Goal: Task Accomplishment & Management: Contribute content

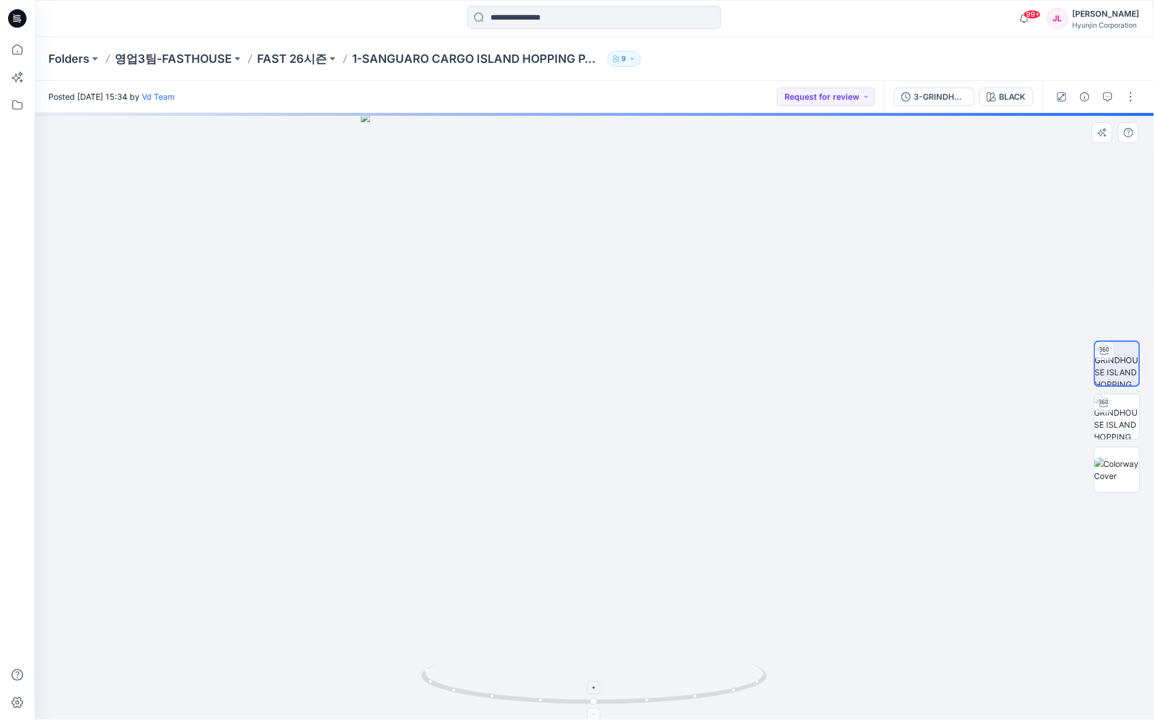
drag, startPoint x: 630, startPoint y: 680, endPoint x: 577, endPoint y: 677, distance: 53.2
click at [597, 679] on icon at bounding box center [595, 685] width 349 height 43
drag, startPoint x: 577, startPoint y: 677, endPoint x: 483, endPoint y: 672, distance: 94.7
click at [483, 672] on icon at bounding box center [595, 685] width 349 height 43
drag, startPoint x: 614, startPoint y: 459, endPoint x: 614, endPoint y: 418, distance: 40.9
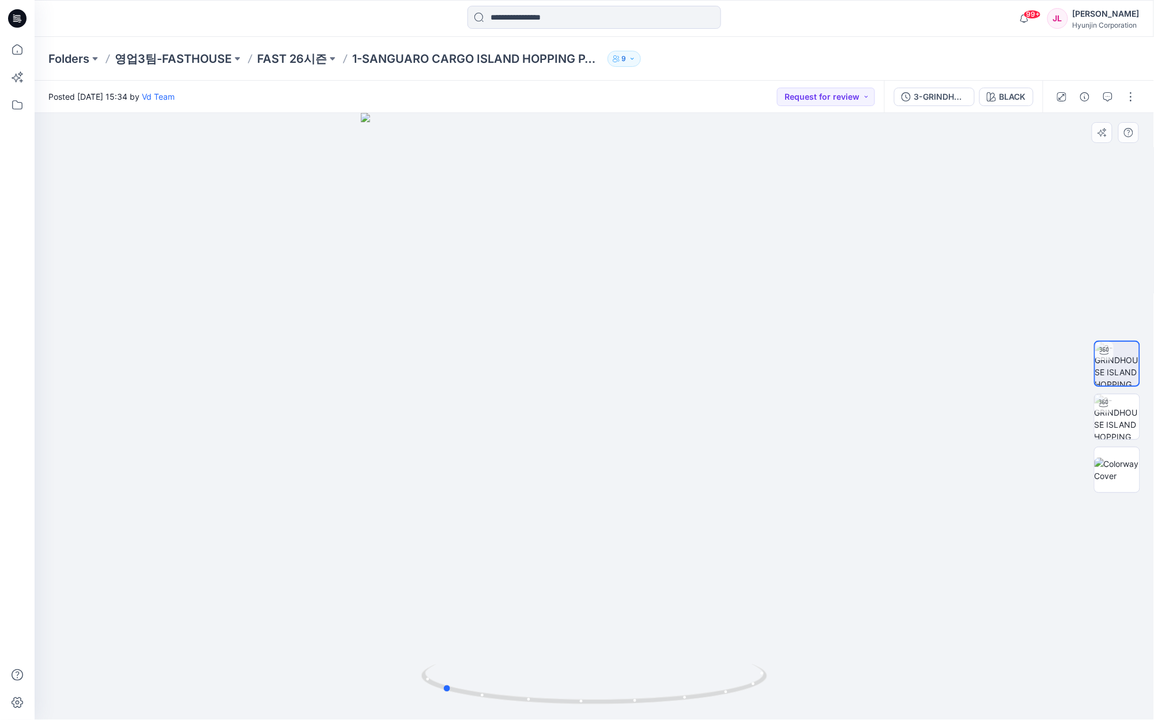
click at [614, 418] on div at bounding box center [595, 416] width 1120 height 607
drag, startPoint x: 616, startPoint y: 708, endPoint x: 675, endPoint y: 706, distance: 58.8
click at [675, 706] on div at bounding box center [594, 691] width 346 height 58
drag, startPoint x: 653, startPoint y: 310, endPoint x: 630, endPoint y: 393, distance: 86.7
click at [630, 393] on img at bounding box center [594, 327] width 865 height 785
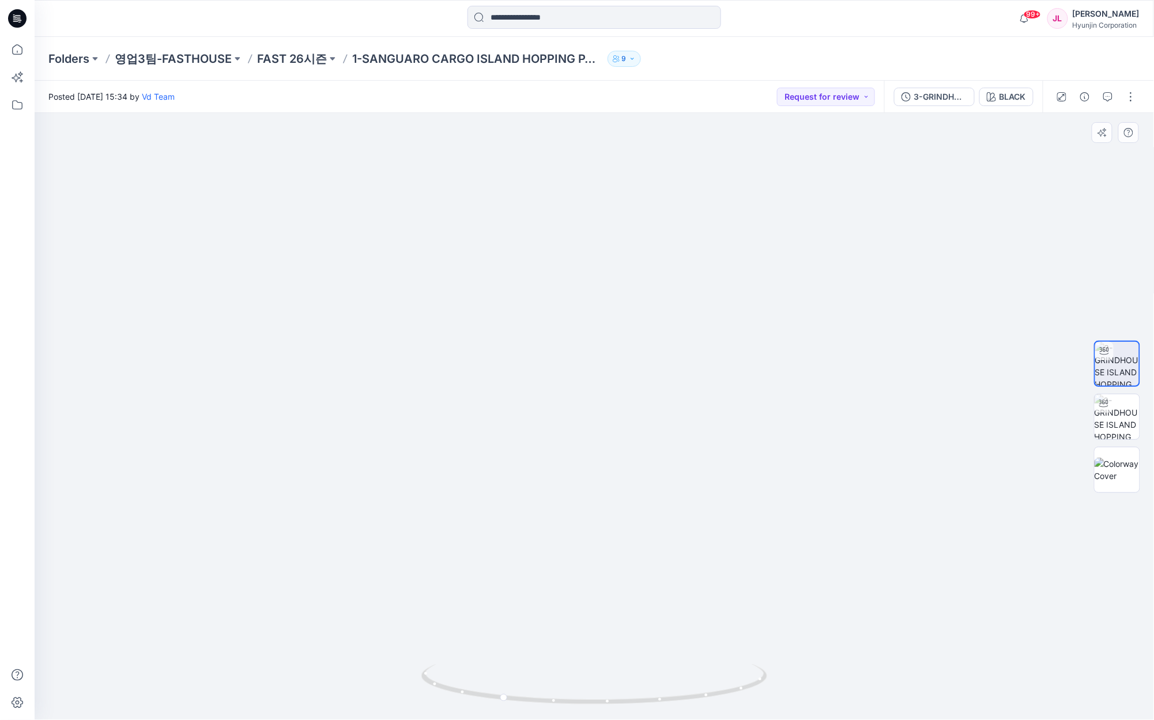
drag, startPoint x: 654, startPoint y: 472, endPoint x: 654, endPoint y: 483, distance: 11.5
click at [654, 483] on img at bounding box center [594, 329] width 865 height 782
drag, startPoint x: 755, startPoint y: 680, endPoint x: 500, endPoint y: 647, distance: 257.0
click at [500, 647] on div at bounding box center [595, 416] width 1120 height 607
click at [172, 55] on p "영업3팀-FASTHOUSE" at bounding box center [173, 59] width 117 height 16
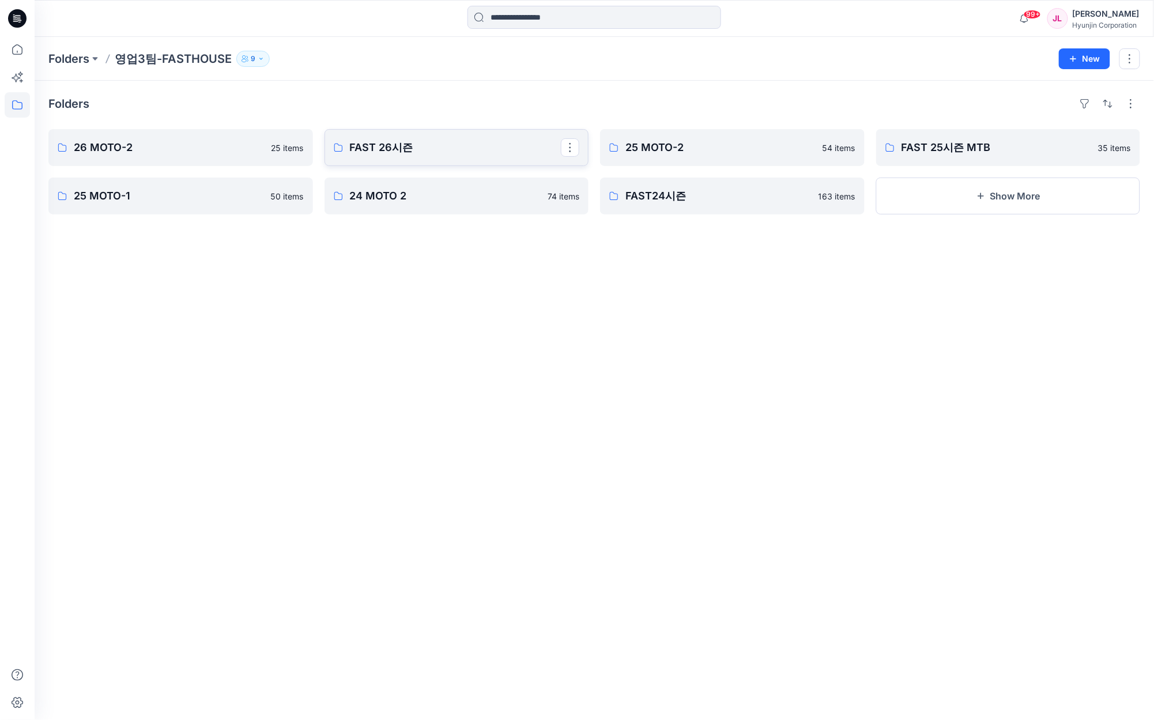
click at [455, 144] on p "FAST 26시즌" at bounding box center [456, 148] width 212 height 16
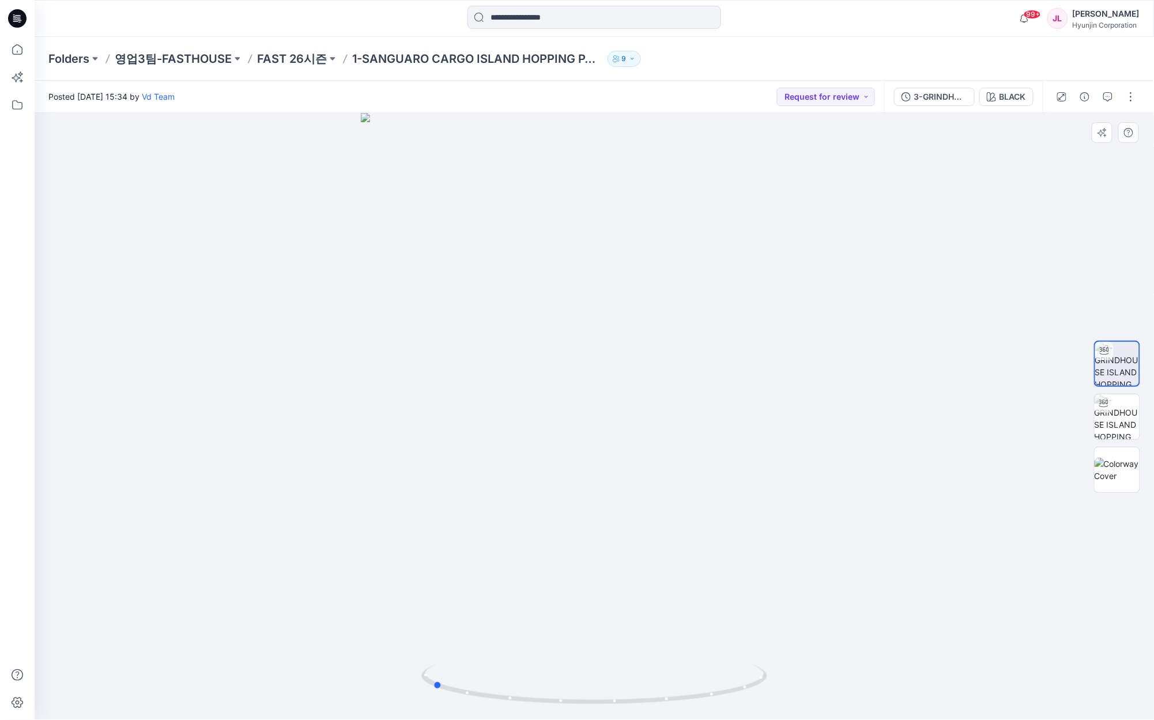
drag, startPoint x: 660, startPoint y: 570, endPoint x: 844, endPoint y: 570, distance: 183.9
click at [844, 570] on div at bounding box center [595, 416] width 1120 height 607
click at [21, 55] on icon at bounding box center [17, 49] width 25 height 25
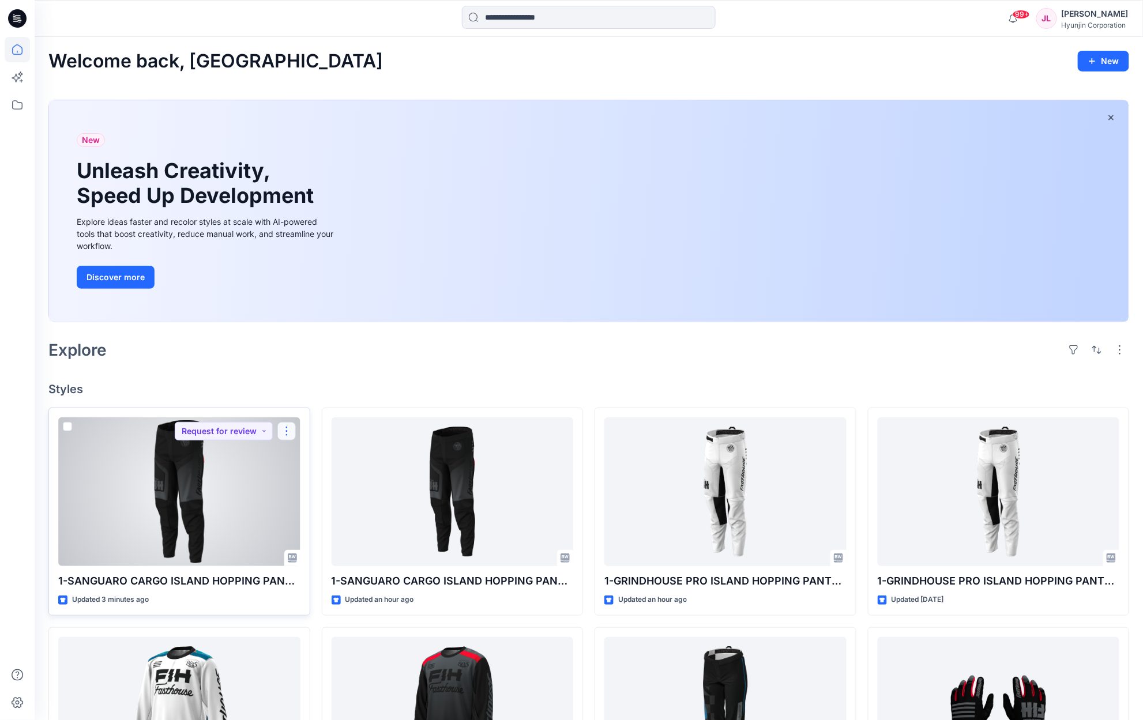
click at [281, 424] on button "button" at bounding box center [286, 431] width 18 height 18
click at [331, 528] on p "Duplicate to..." at bounding box center [326, 523] width 52 height 12
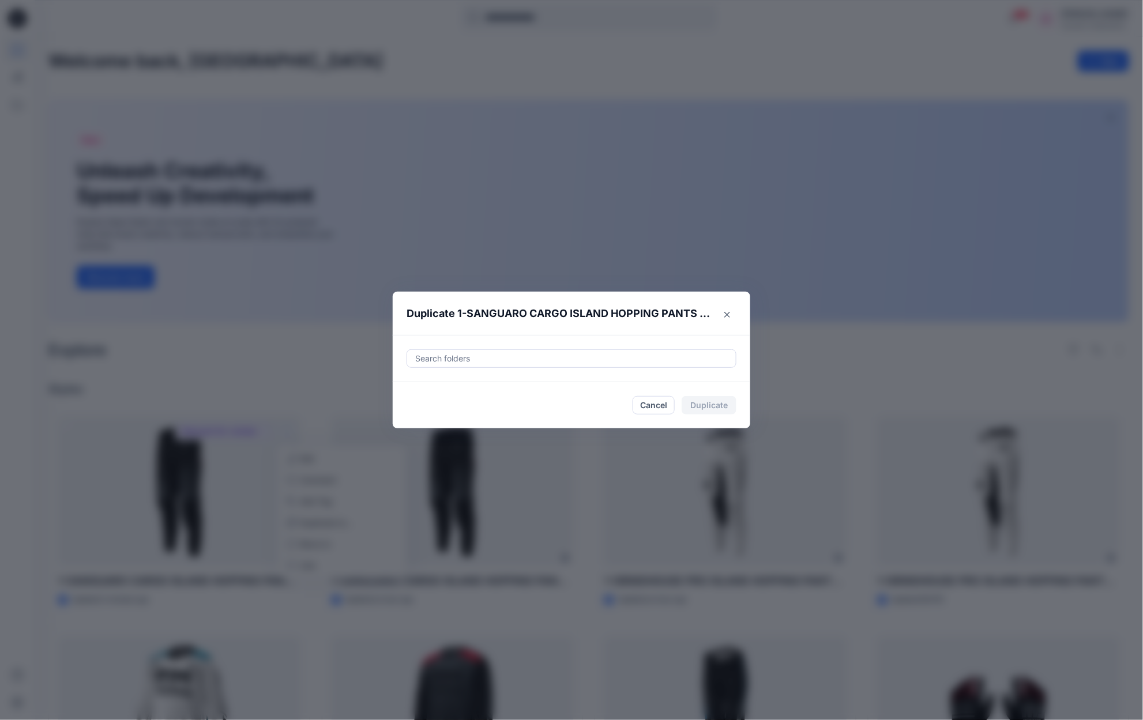
click at [489, 351] on div "Search folders" at bounding box center [571, 358] width 329 height 17
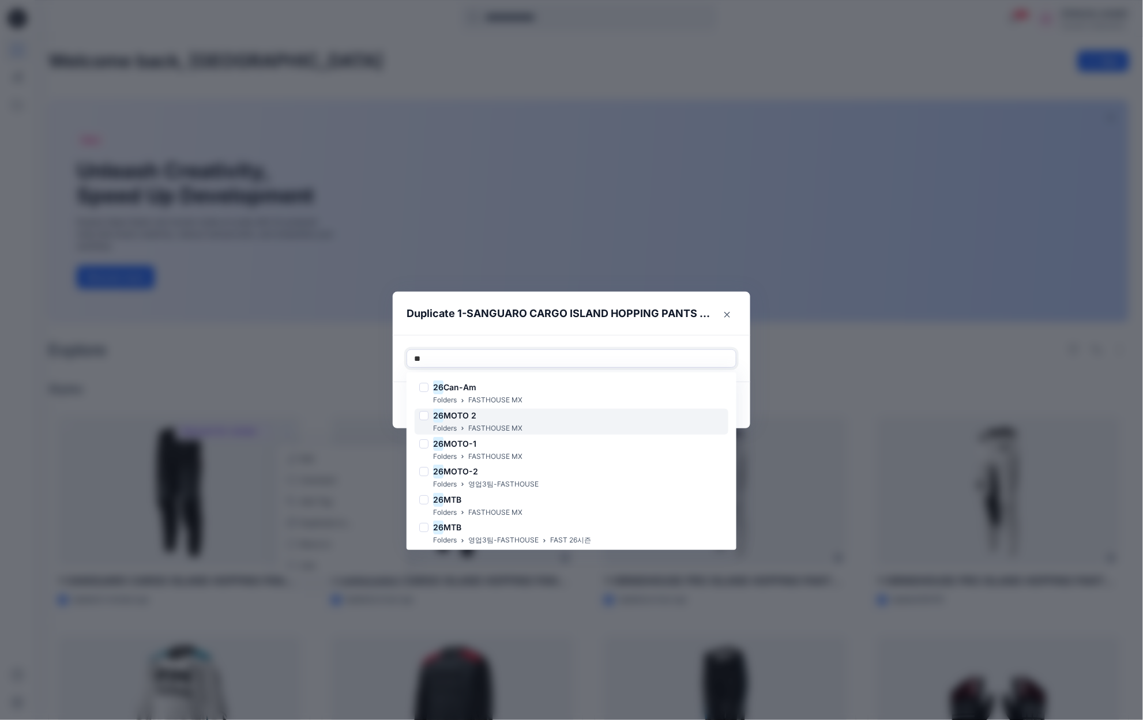
click at [531, 422] on div "26 MOTO 2 Folders FASTHOUSE MX" at bounding box center [572, 422] width 314 height 26
type input "**"
click at [709, 333] on header "Duplicate 1-SANGUARO CARGO ISLAND HOPPING PANTS - BLACK SUB" at bounding box center [560, 314] width 334 height 44
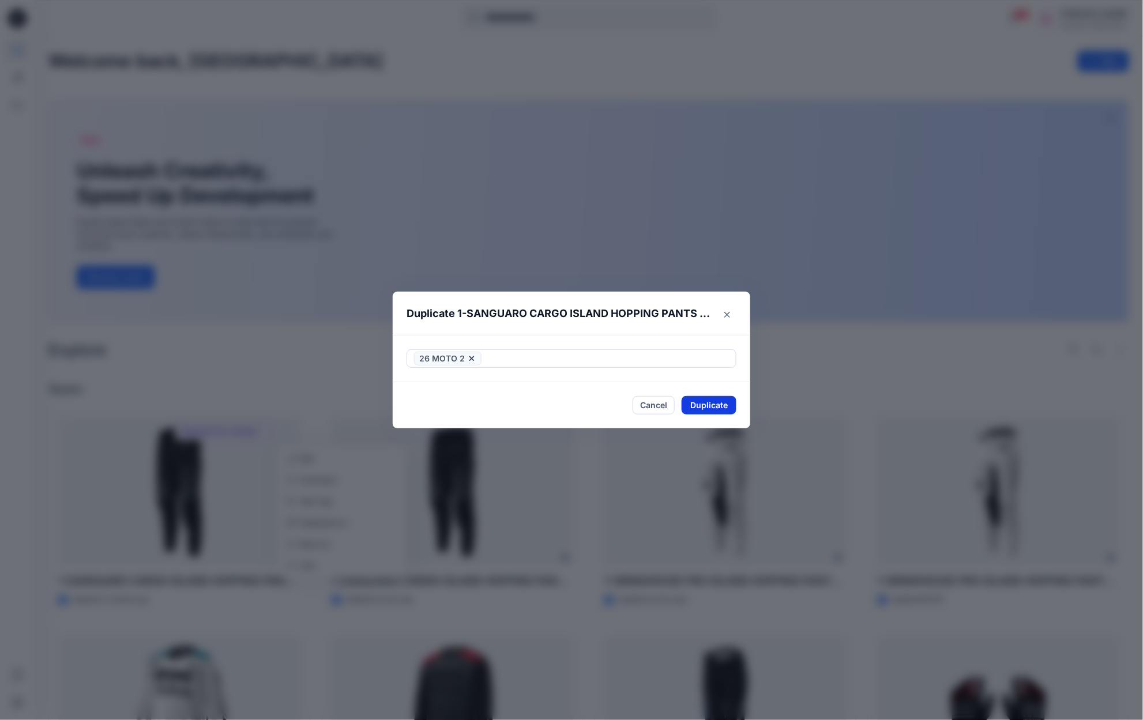
click at [703, 408] on button "Duplicate" at bounding box center [708, 405] width 55 height 18
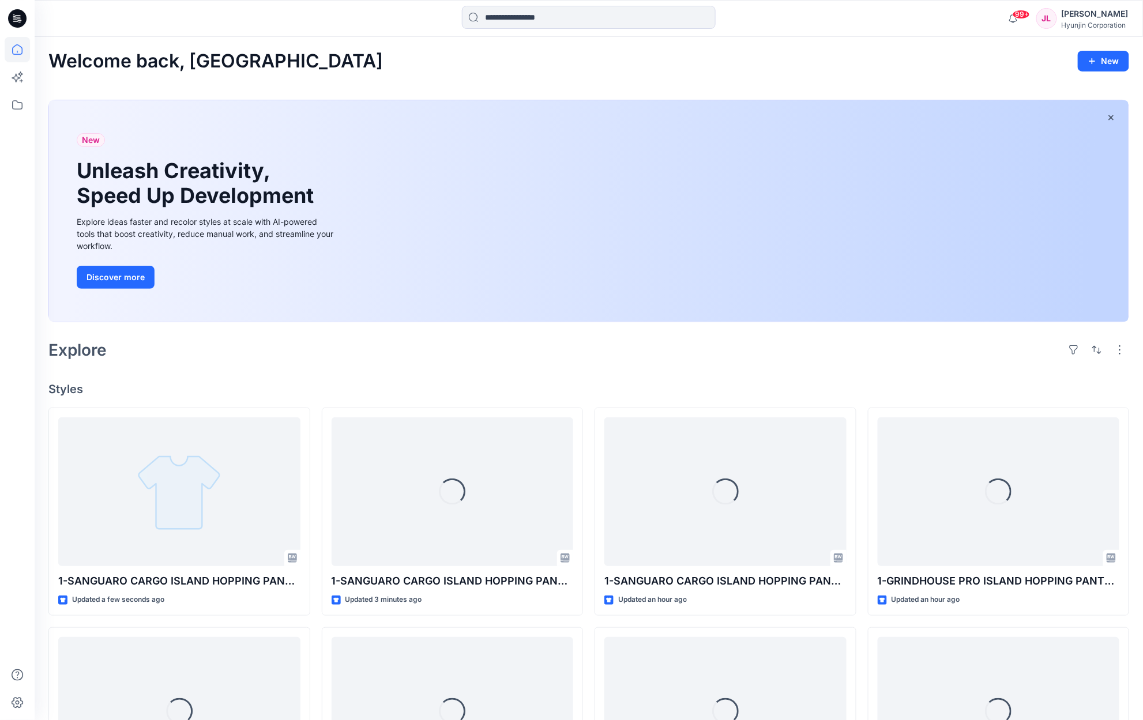
click at [718, 406] on div "Welcome back, Jeongeun New New Unleash Creativity, Speed Up Development Explore…" at bounding box center [589, 573] width 1108 height 1073
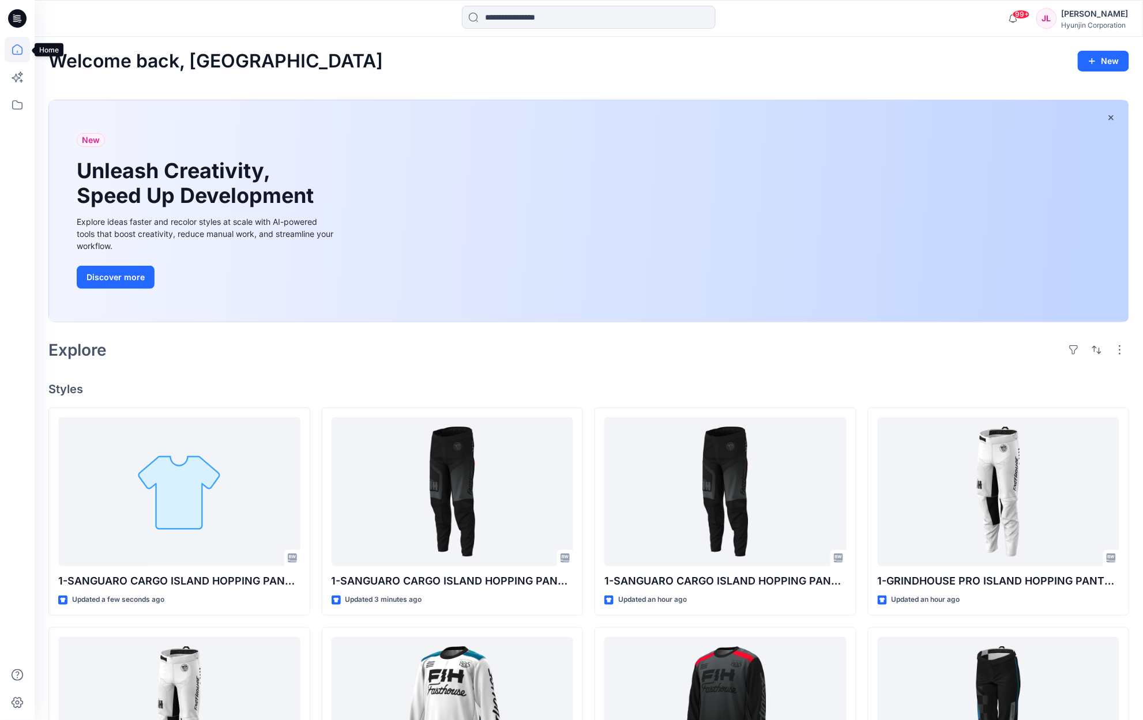
click at [23, 51] on icon at bounding box center [17, 49] width 25 height 25
click at [13, 104] on icon at bounding box center [17, 104] width 25 height 25
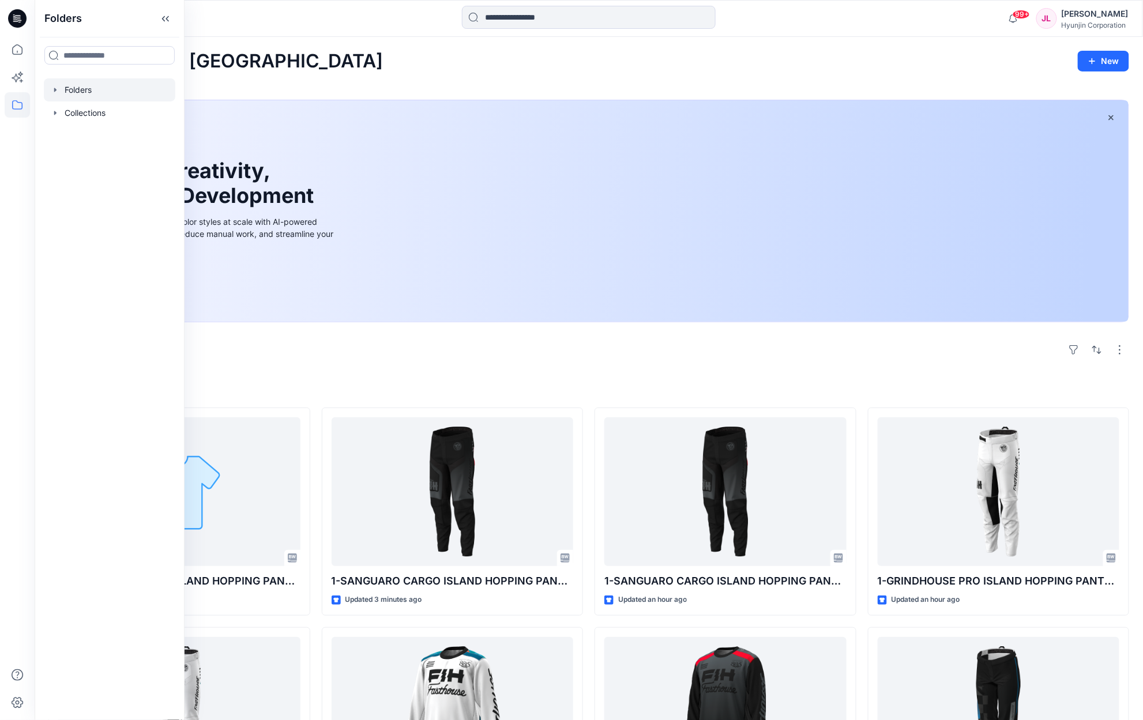
click at [91, 90] on div at bounding box center [109, 89] width 131 height 23
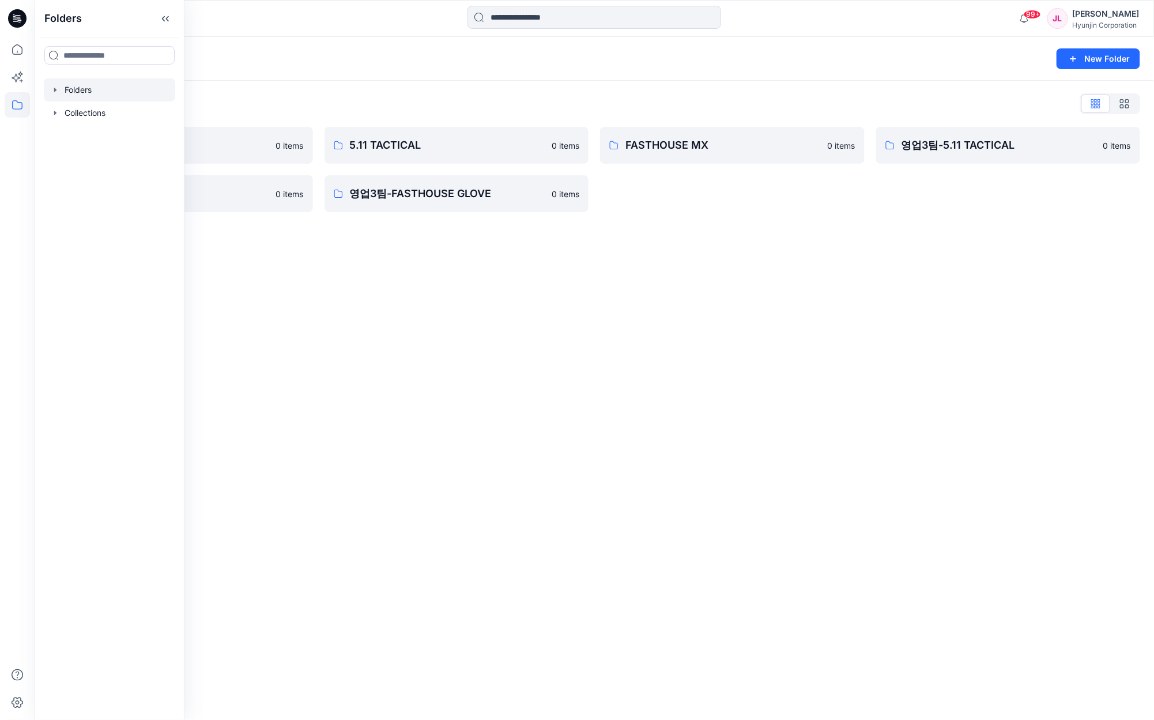
click at [481, 314] on div "Folders New Folder Folders List 0-HYUNJIN 0 items 영업3팀-FASTHOUSE 0 items 5.11 T…" at bounding box center [595, 378] width 1120 height 683
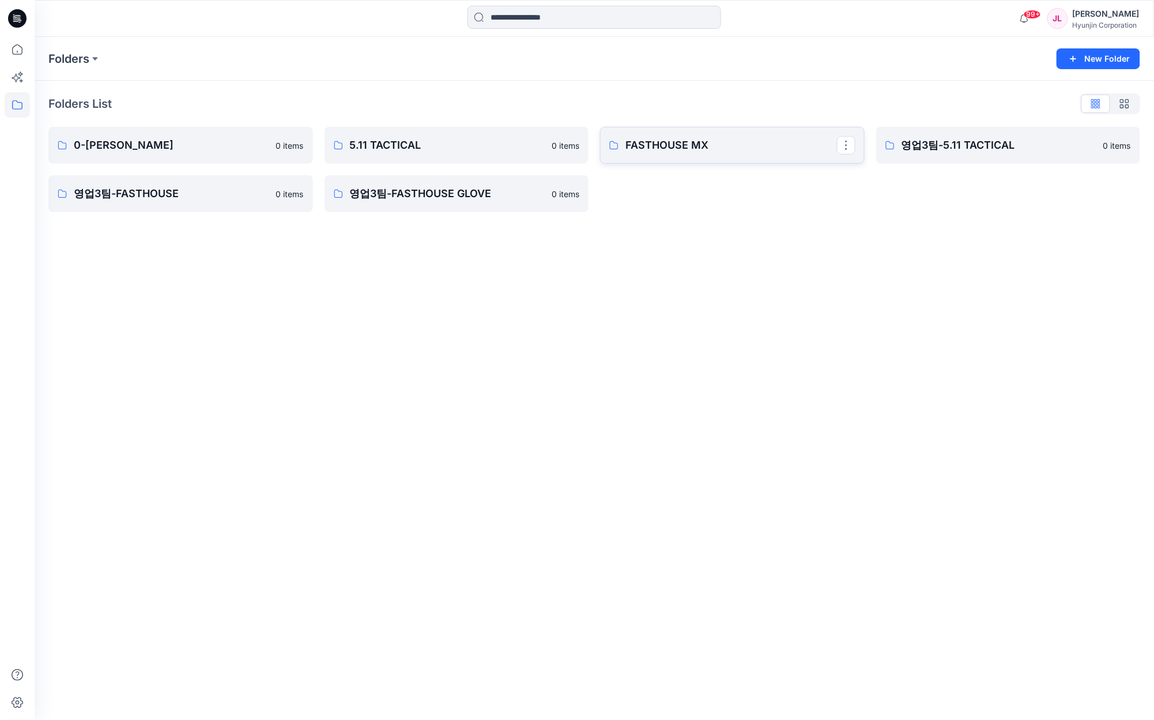
click at [724, 143] on p "FASTHOUSE MX" at bounding box center [732, 145] width 212 height 16
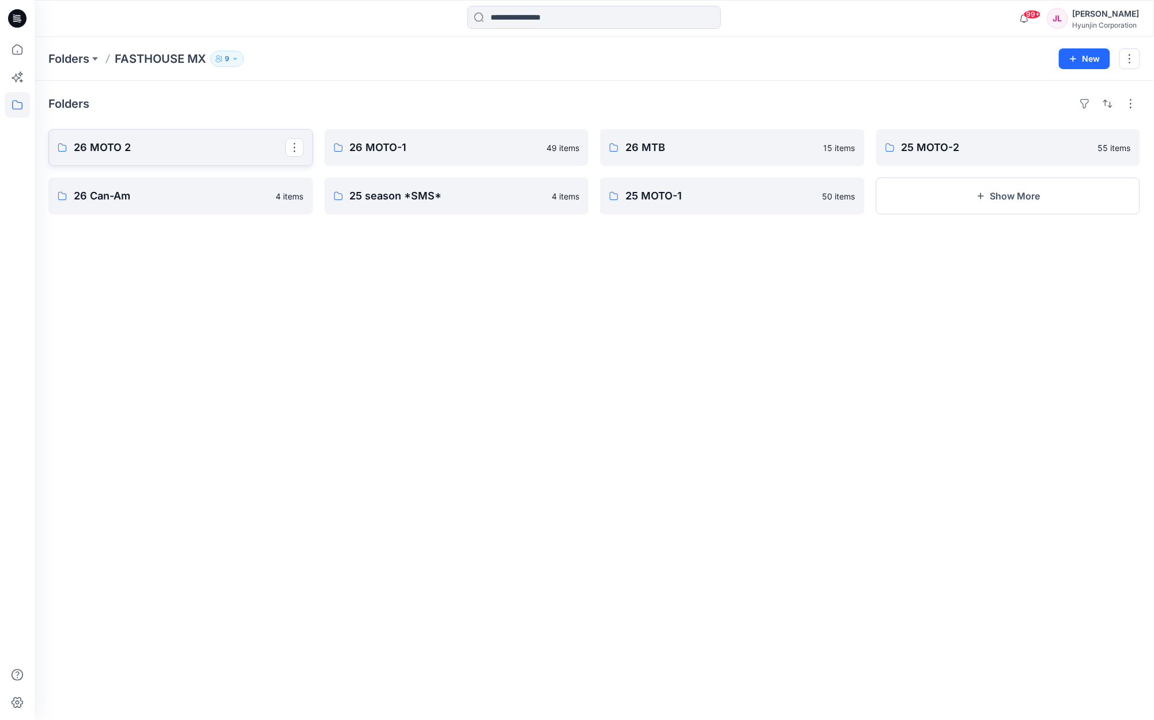
click at [153, 149] on p "26 MOTO 2" at bounding box center [180, 148] width 212 height 16
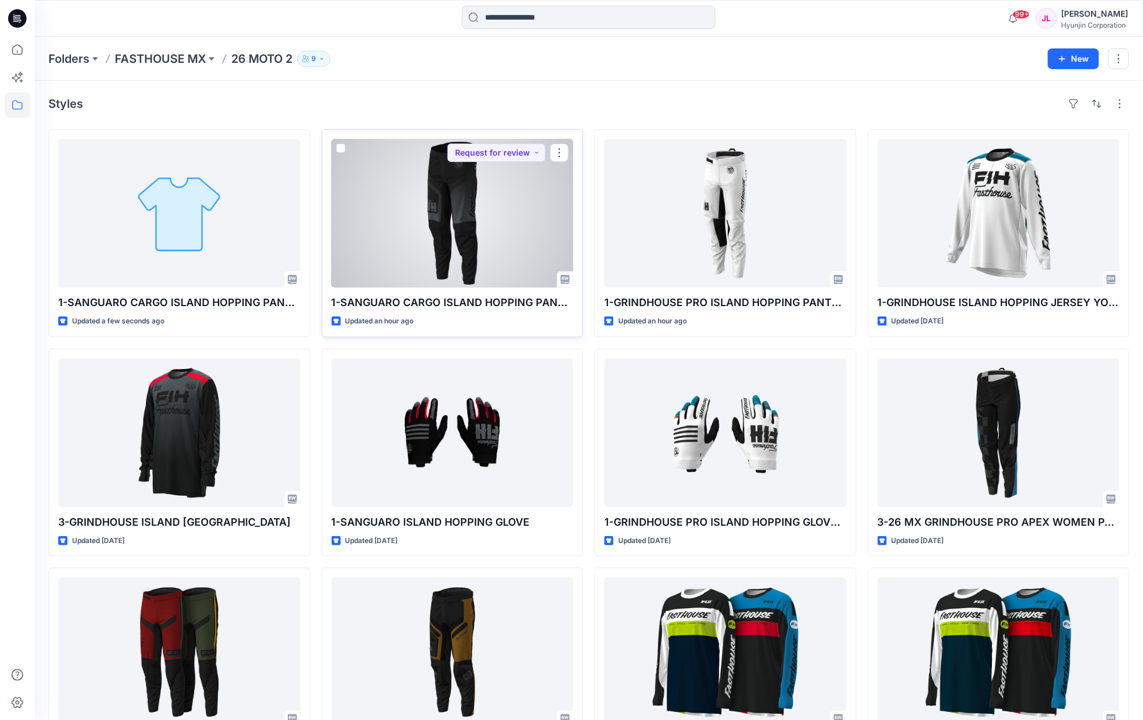
click at [468, 204] on div at bounding box center [452, 213] width 242 height 149
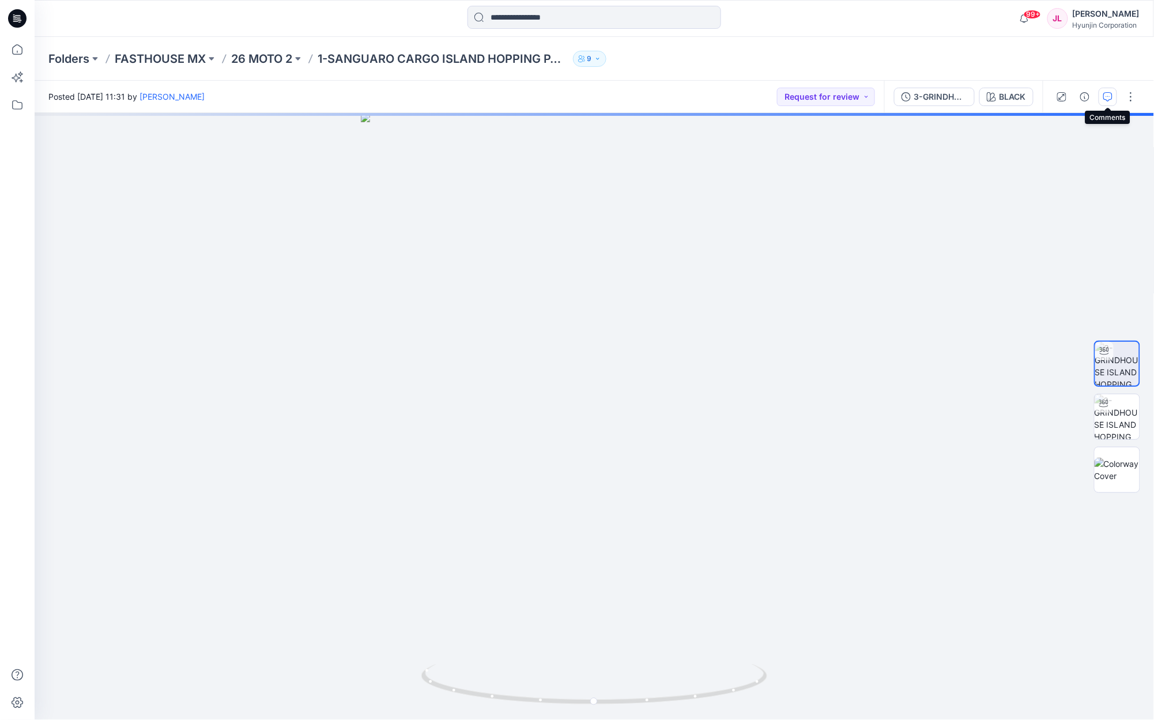
click at [1106, 93] on icon "button" at bounding box center [1107, 96] width 9 height 9
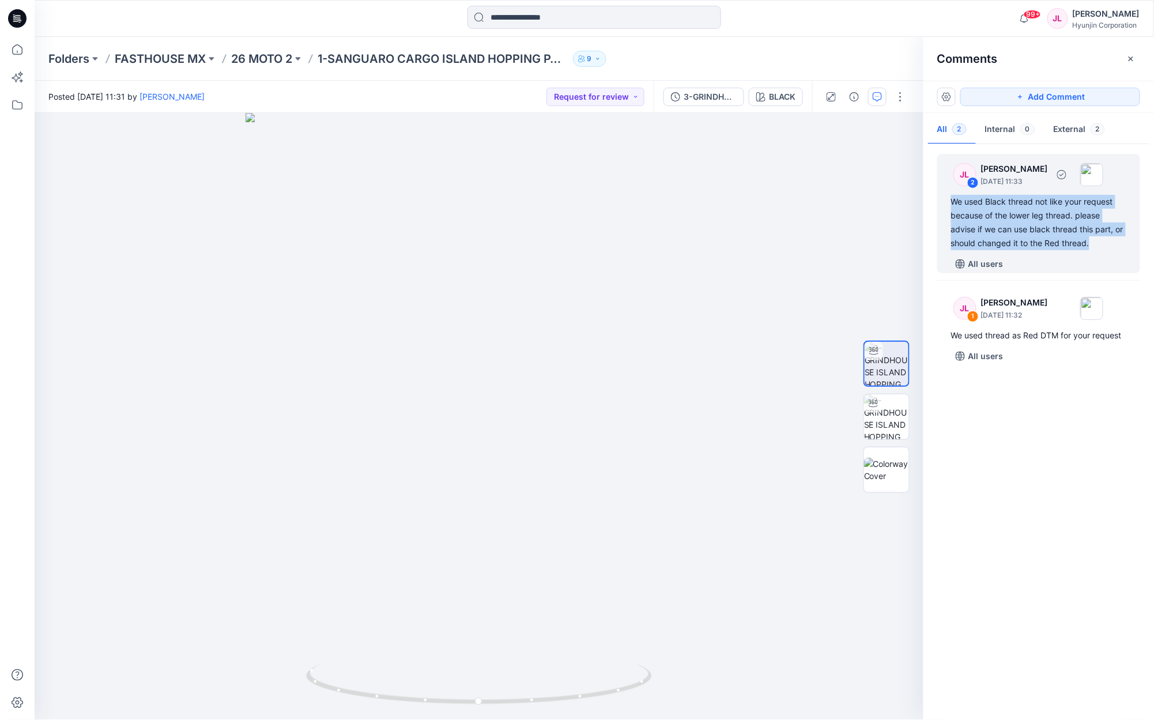
drag, startPoint x: 1094, startPoint y: 240, endPoint x: 942, endPoint y: 203, distance: 156.7
click at [942, 203] on div "JL 2 Jeongeun Lee August 25, 2025 11:33 We used Black thread not like your requ…" at bounding box center [1038, 213] width 203 height 119
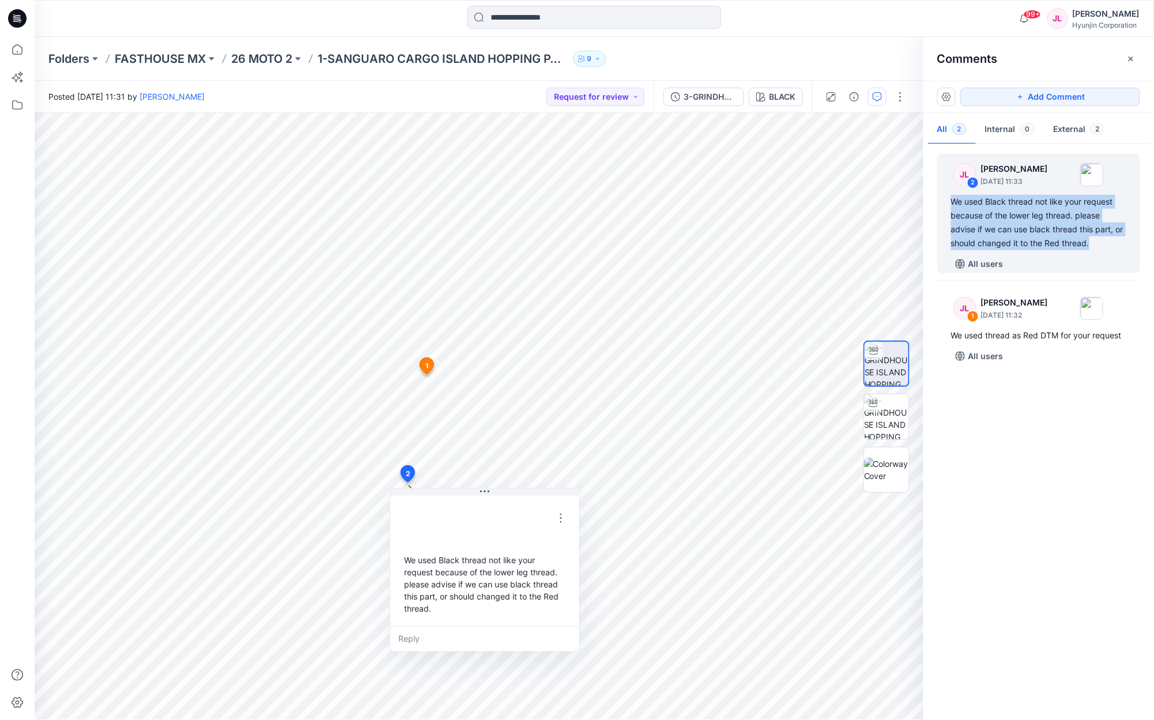
copy div "We used Black thread not like your request because of the lower leg thread. ple…"
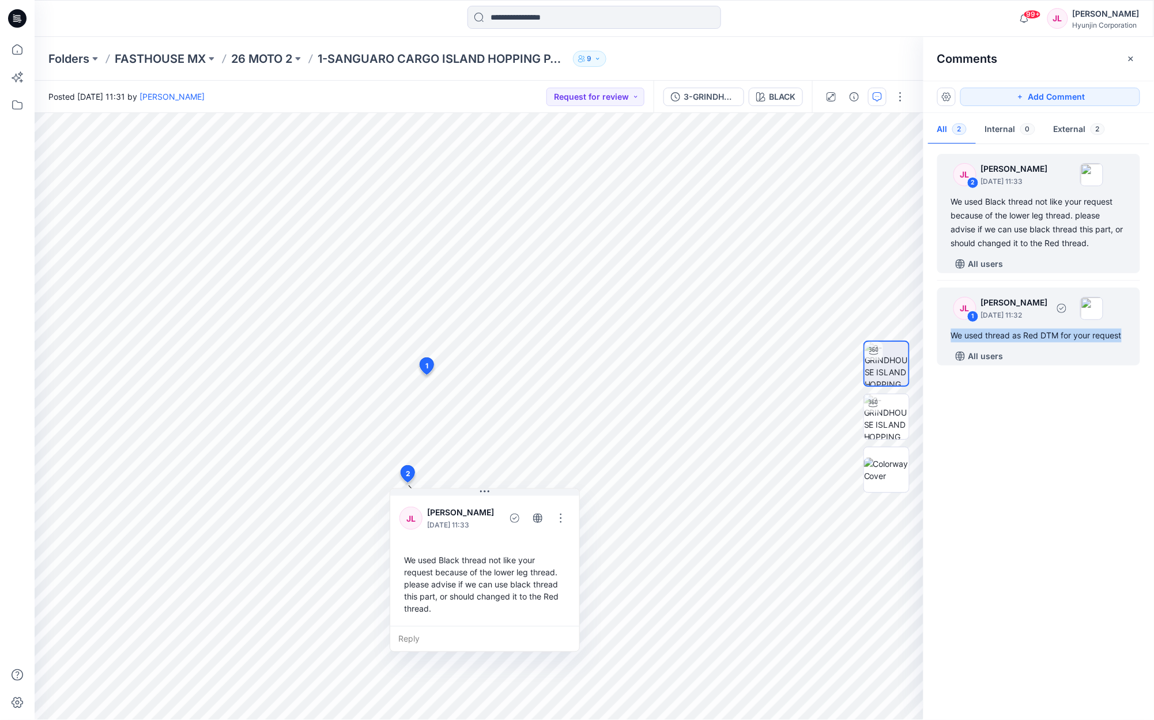
drag, startPoint x: 1135, startPoint y: 336, endPoint x: 945, endPoint y: 336, distance: 189.1
click at [945, 336] on div "JL 1 Jeongeun Lee August 25, 2025 11:32 We used thread as Red DTM for your requ…" at bounding box center [1038, 327] width 203 height 78
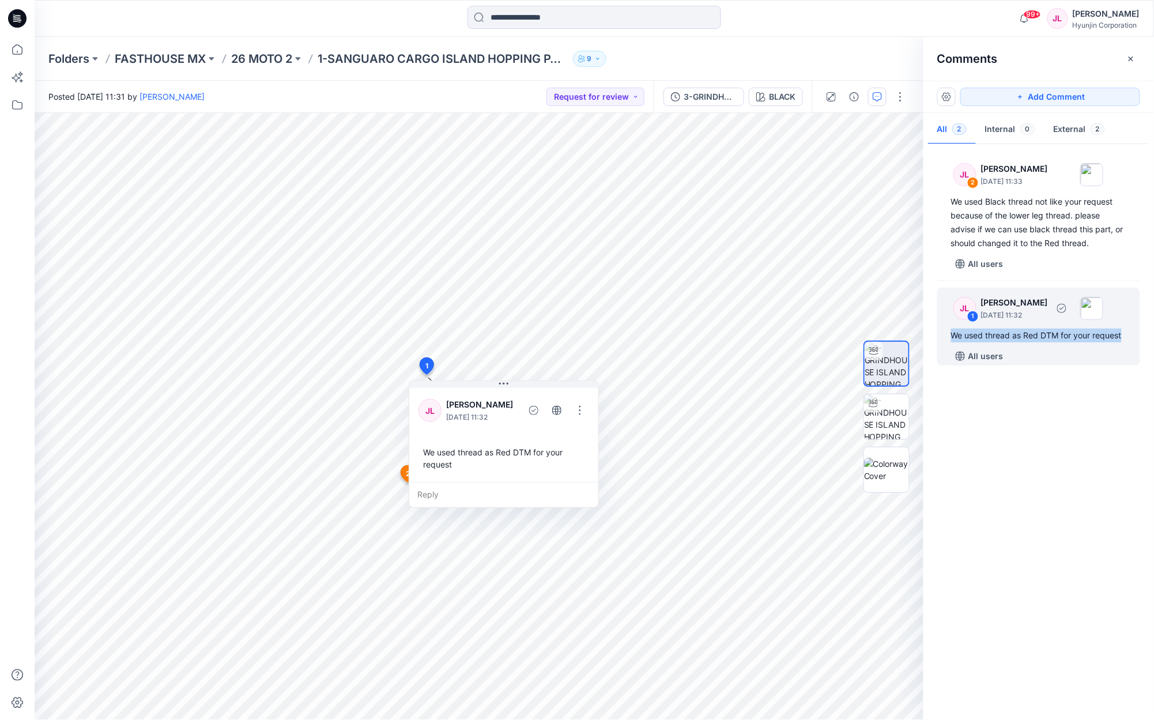
copy div "We used thread as Red DTM for your request"
click at [1075, 574] on div "JL 2 Jeongeun Lee August 25, 2025 11:33 We used Black thread not like your requ…" at bounding box center [1039, 429] width 231 height 564
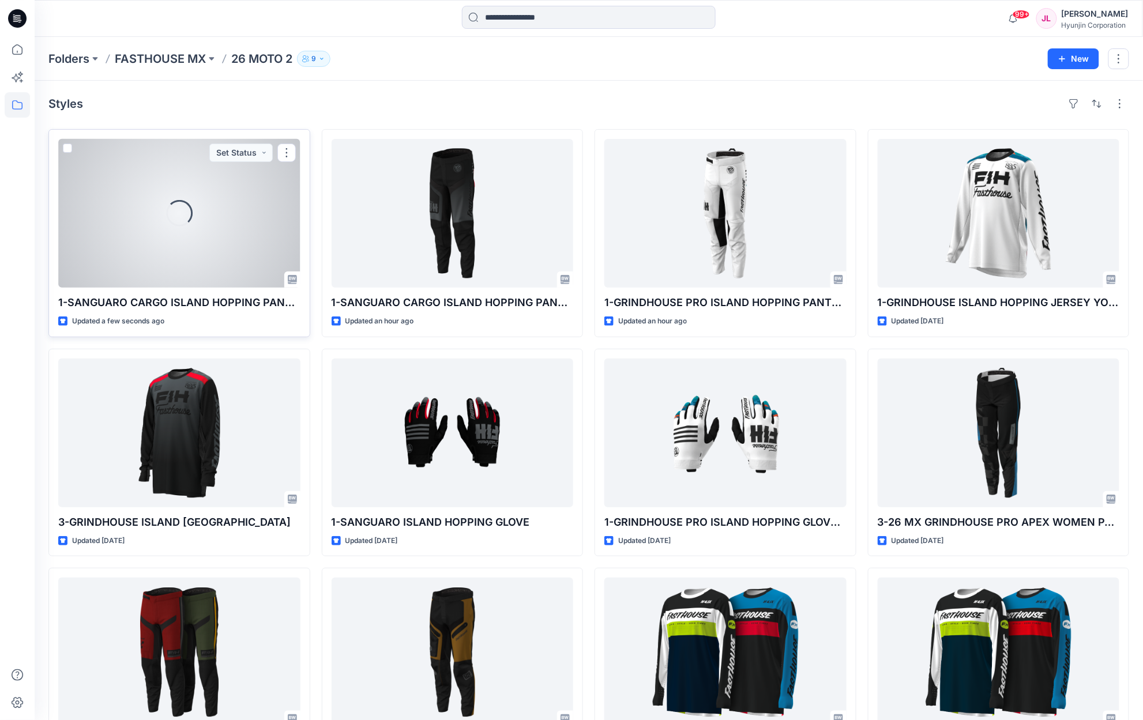
click at [169, 246] on div "Loading..." at bounding box center [179, 213] width 242 height 149
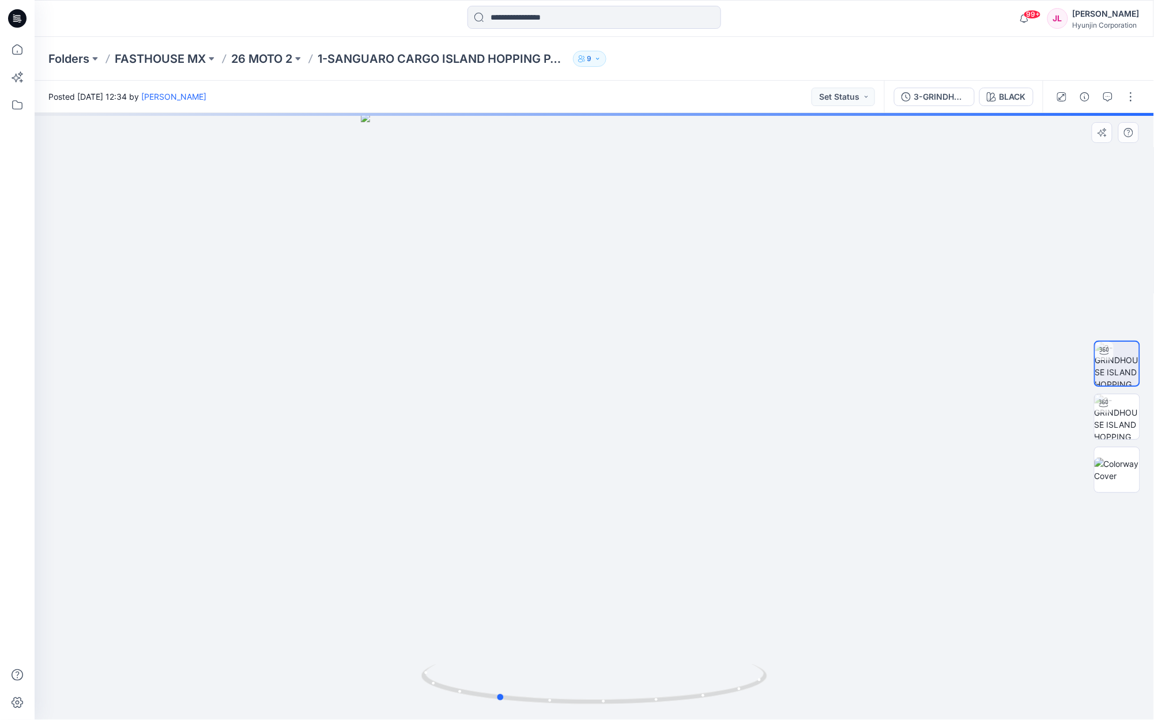
drag, startPoint x: 718, startPoint y: 499, endPoint x: 621, endPoint y: 507, distance: 97.2
click at [621, 507] on div at bounding box center [595, 416] width 1120 height 607
click at [1122, 367] on img at bounding box center [1117, 364] width 44 height 44
drag, startPoint x: 547, startPoint y: 302, endPoint x: 519, endPoint y: 532, distance: 231.1
click at [519, 532] on img at bounding box center [594, 402] width 865 height 636
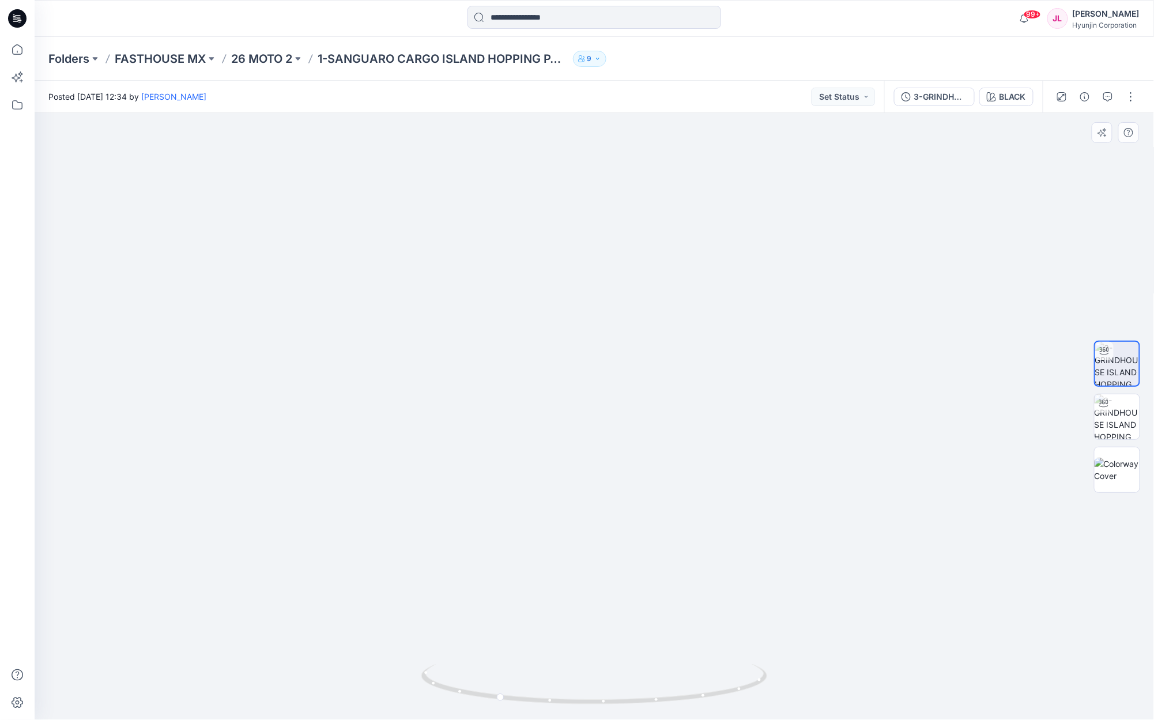
drag, startPoint x: 713, startPoint y: 525, endPoint x: 713, endPoint y: 495, distance: 30.0
click at [713, 495] on img at bounding box center [594, 402] width 865 height 637
click at [1110, 98] on icon "button" at bounding box center [1107, 96] width 9 height 9
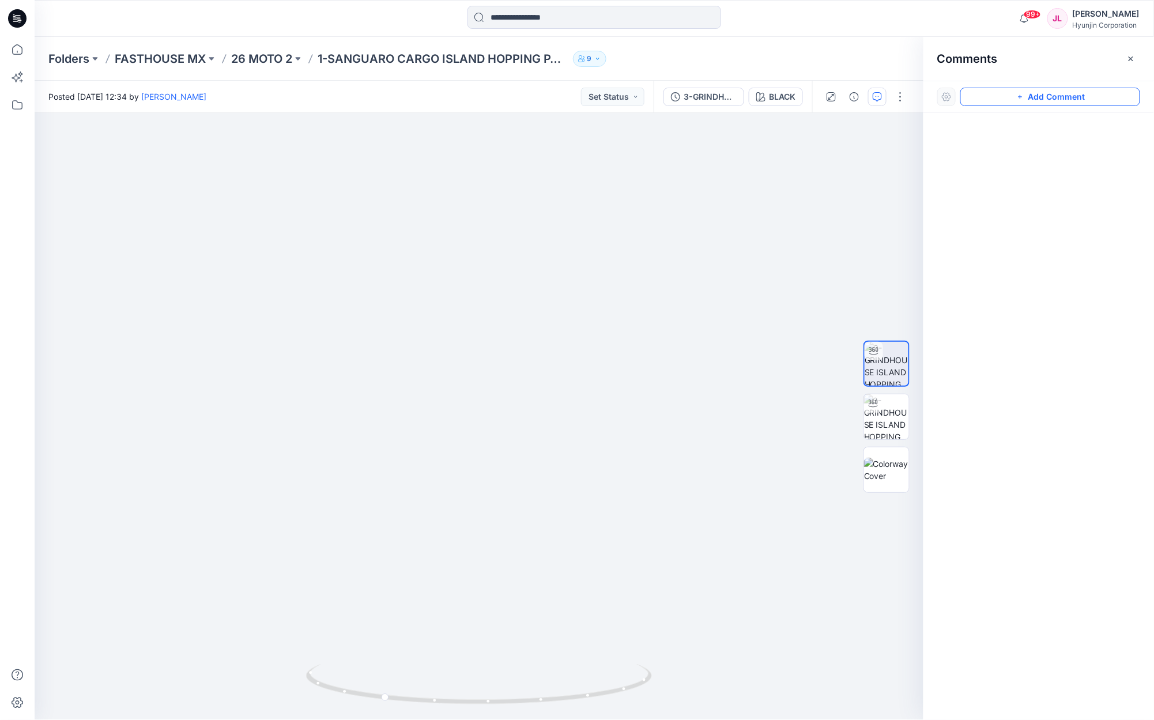
click at [1024, 95] on icon "button" at bounding box center [1020, 96] width 9 height 9
click at [427, 514] on div "1" at bounding box center [479, 416] width 889 height 607
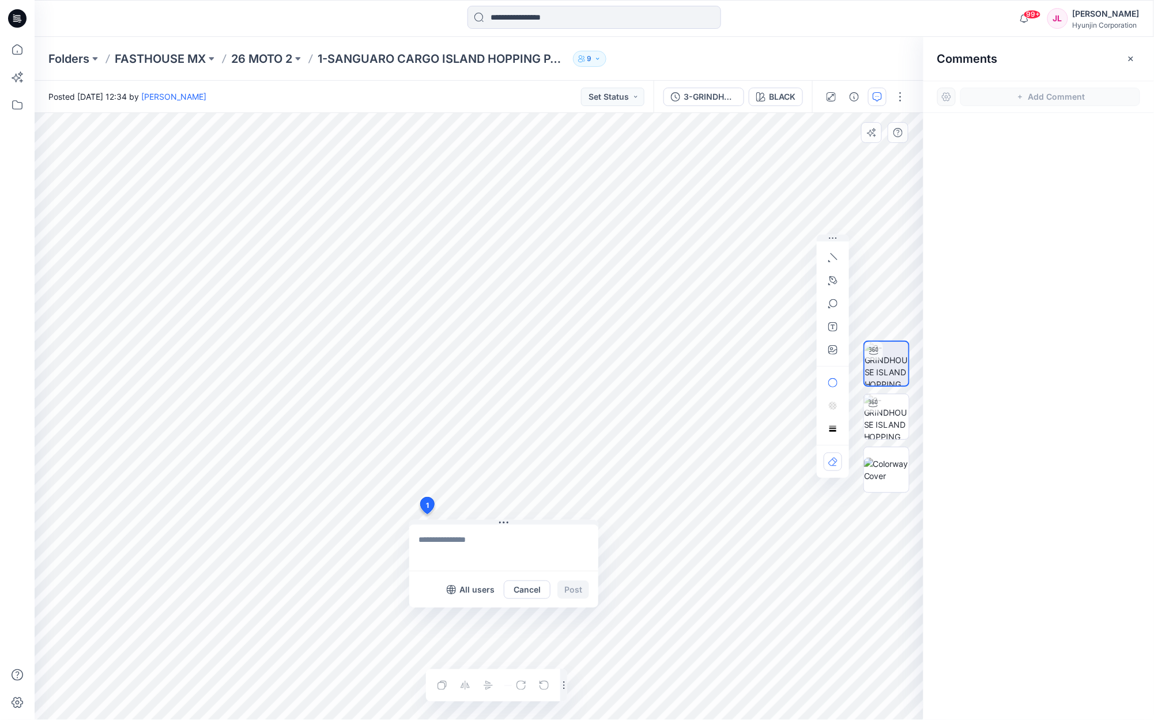
click at [452, 543] on textarea at bounding box center [503, 548] width 189 height 46
type textarea "**********"
click at [563, 588] on button "Post" at bounding box center [573, 590] width 32 height 18
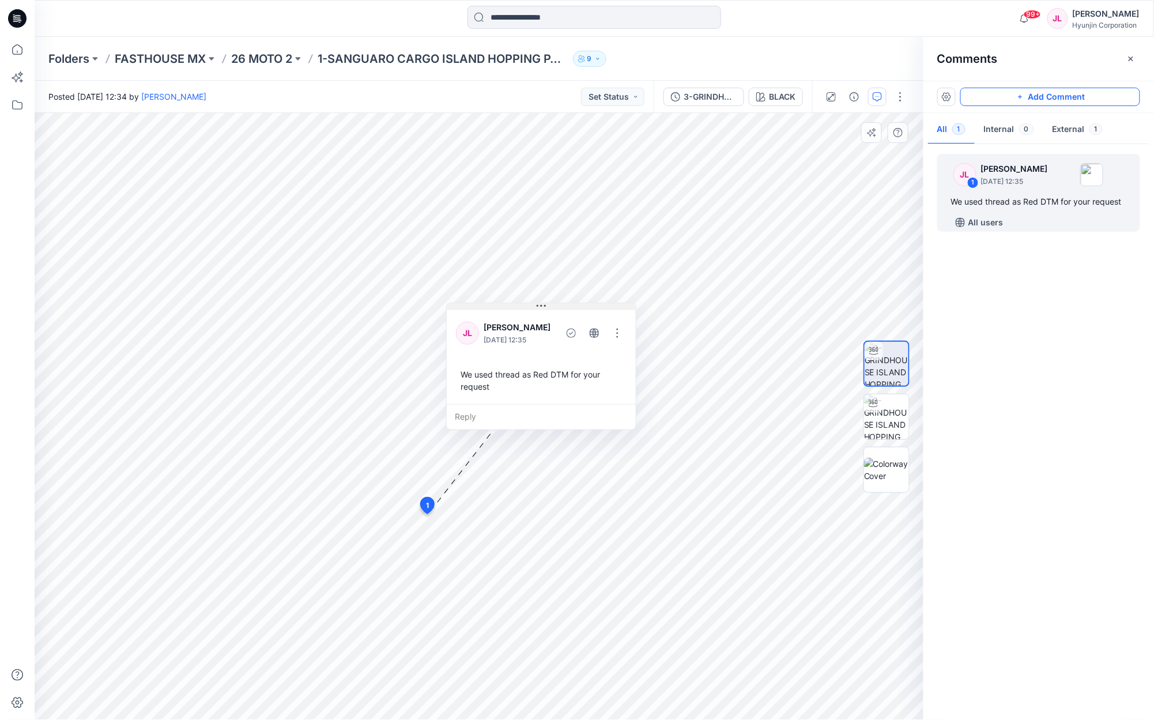
drag, startPoint x: 533, startPoint y: 524, endPoint x: 570, endPoint y: 307, distance: 220.5
click at [570, 307] on button at bounding box center [541, 306] width 189 height 7
click at [1049, 95] on button "Add Comment" at bounding box center [1050, 97] width 180 height 18
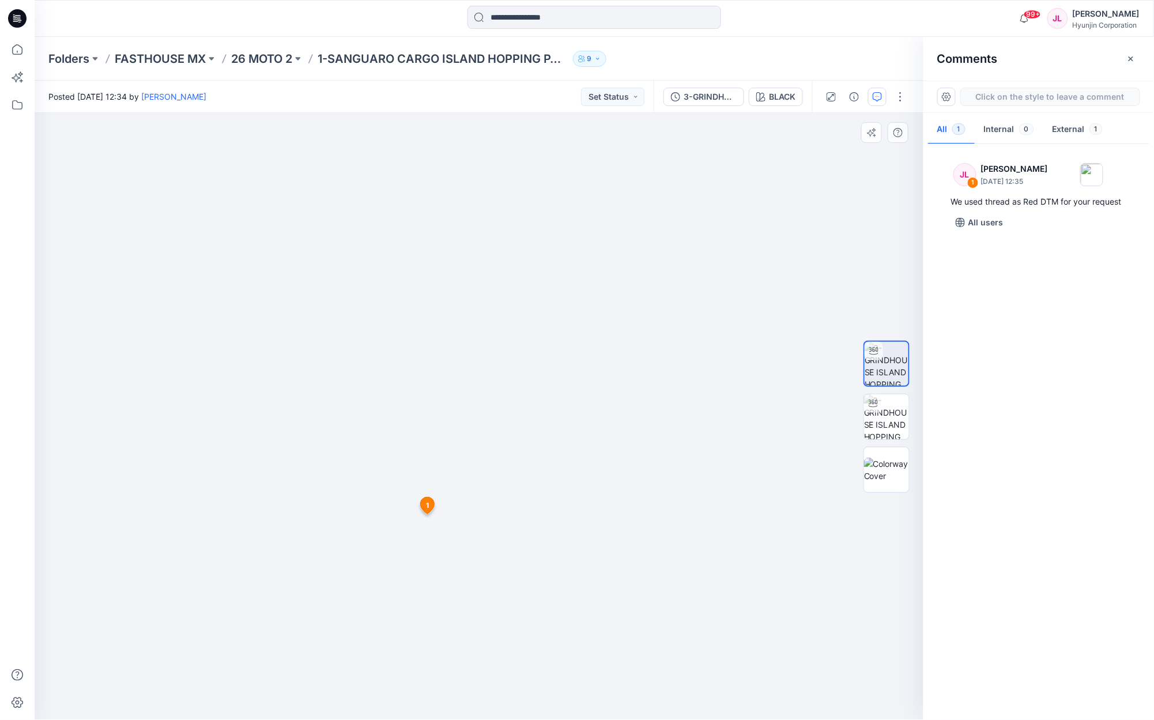
click at [408, 520] on div "2 1 JL Jeongeun Lee August 25, 2025 12:35 We used thread as Red DTM for your re…" at bounding box center [479, 416] width 889 height 607
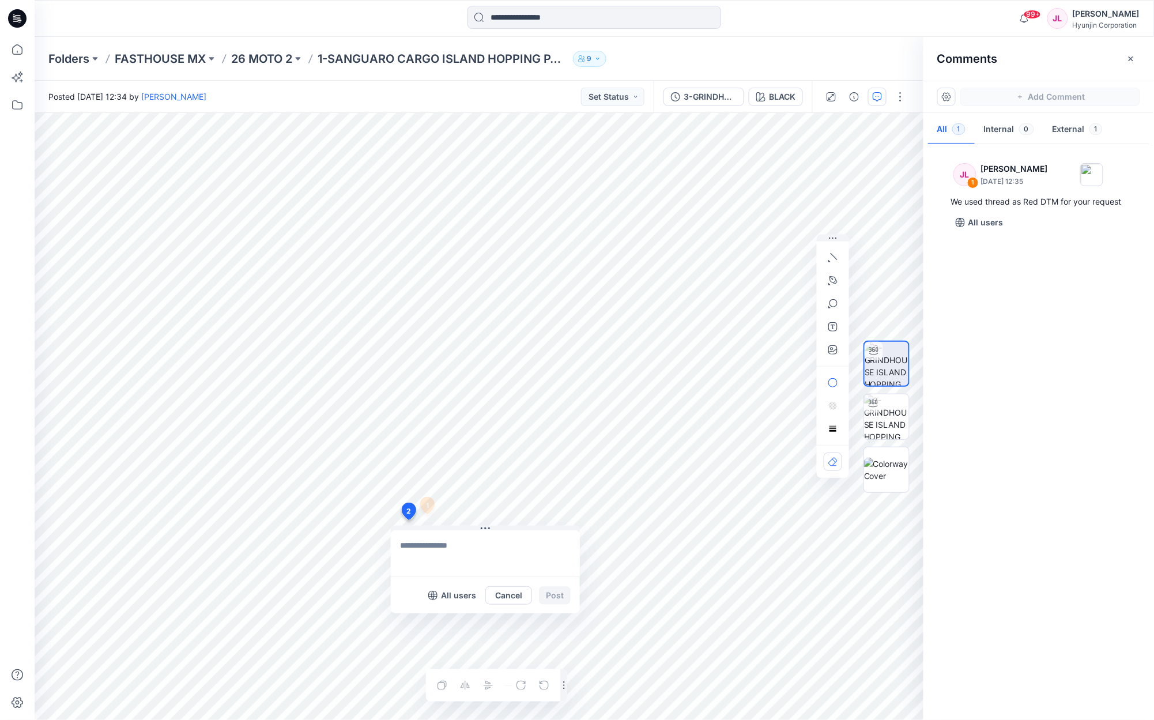
click at [446, 547] on textarea at bounding box center [485, 553] width 189 height 46
paste textarea "**********"
type textarea "**********"
click at [563, 595] on button "Post" at bounding box center [555, 595] width 32 height 18
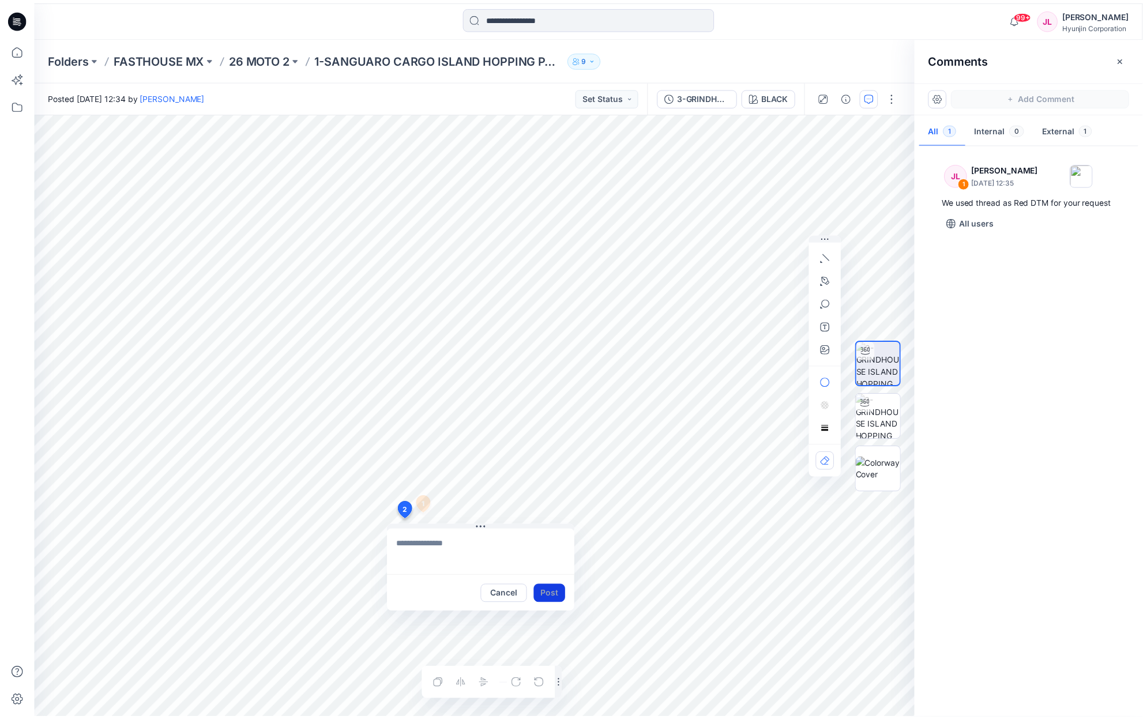
scroll to position [0, 0]
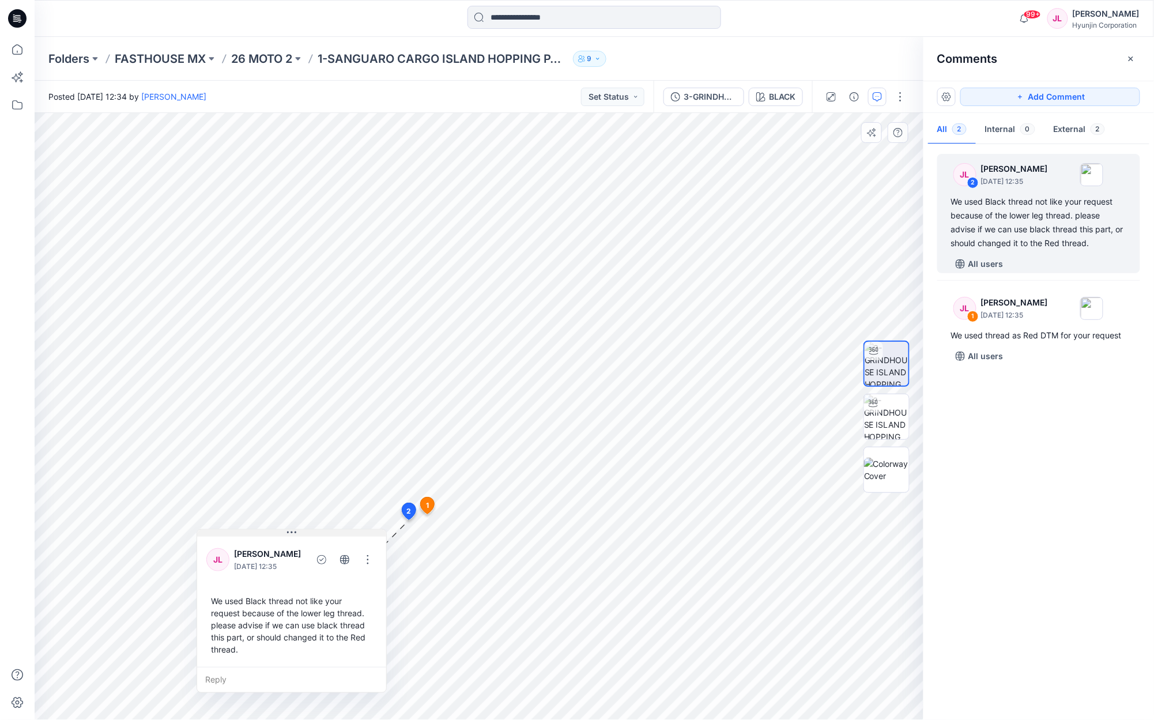
drag, startPoint x: 520, startPoint y: 530, endPoint x: 307, endPoint y: 534, distance: 213.3
click at [307, 534] on button at bounding box center [291, 533] width 189 height 7
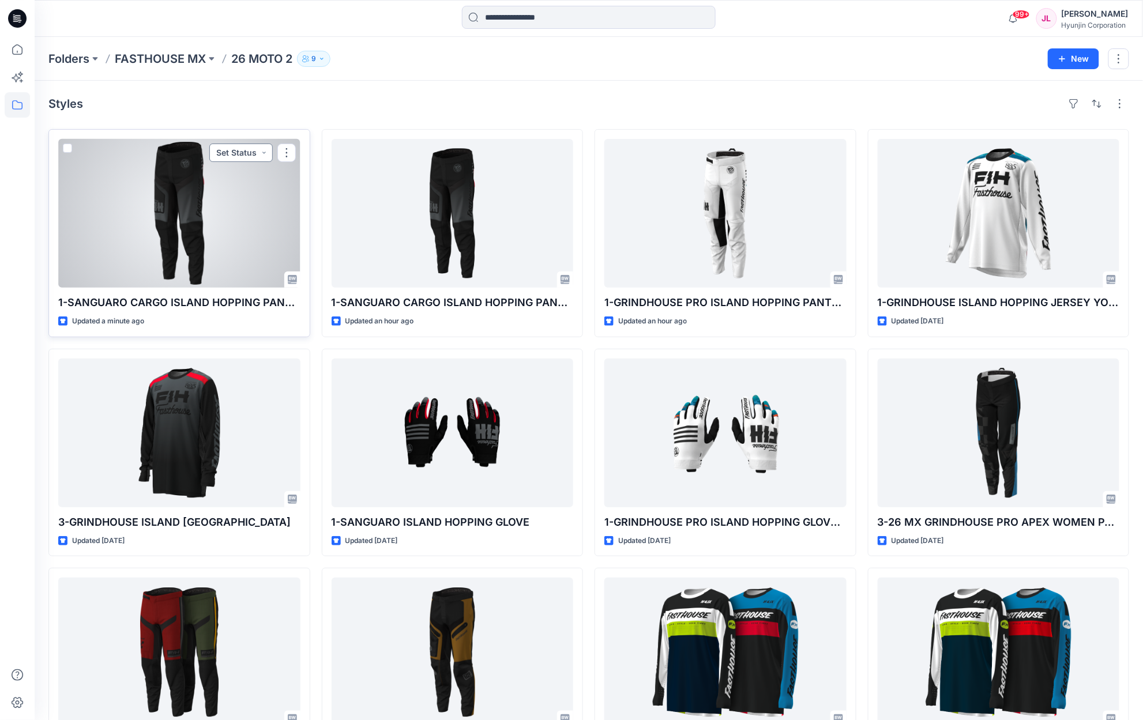
click at [238, 148] on button "Set Status" at bounding box center [240, 153] width 63 height 18
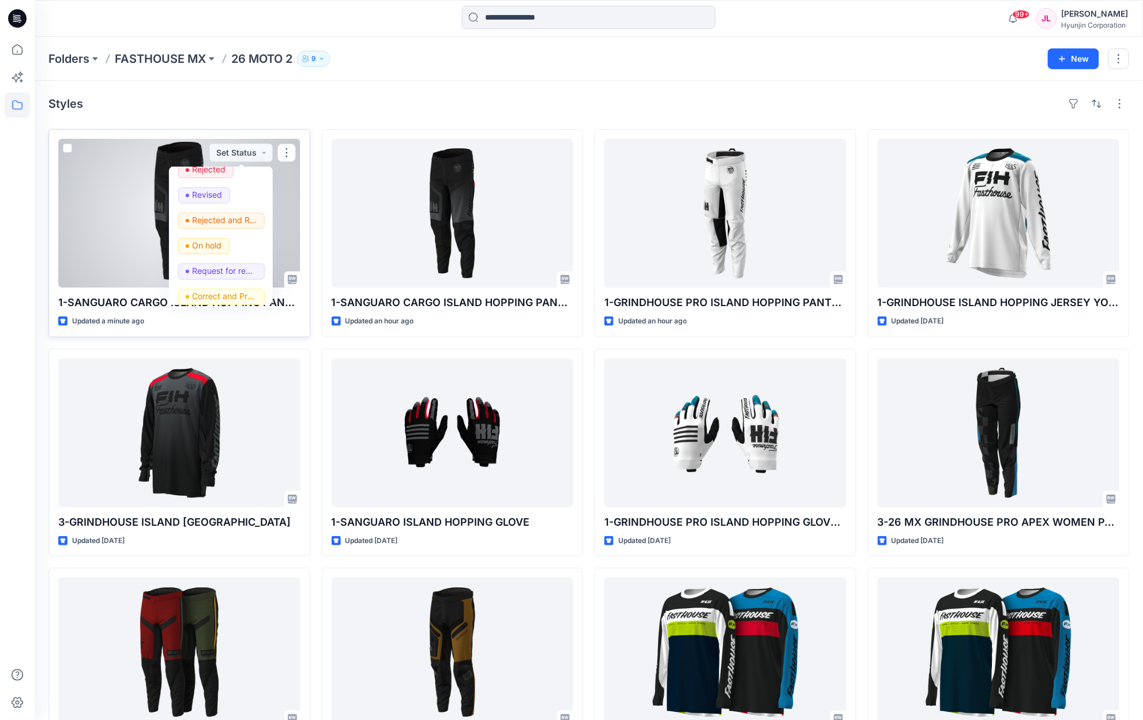
scroll to position [145, 0]
click at [216, 259] on p "Request for review" at bounding box center [225, 264] width 65 height 15
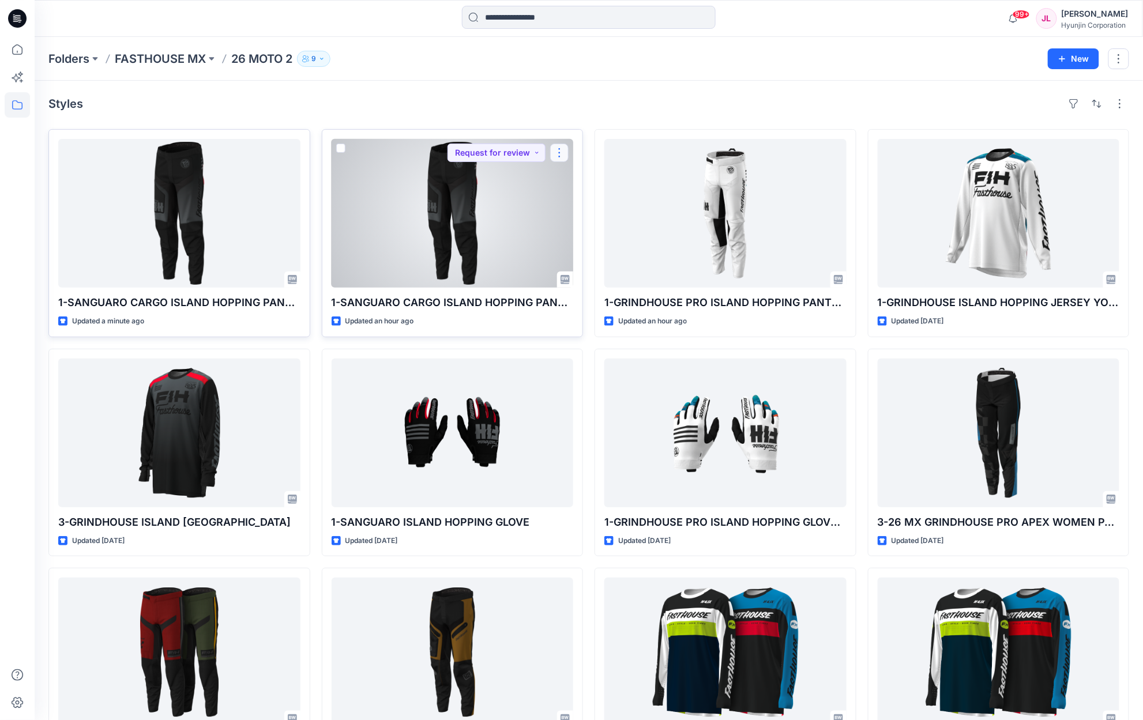
click at [557, 150] on button "button" at bounding box center [559, 153] width 18 height 18
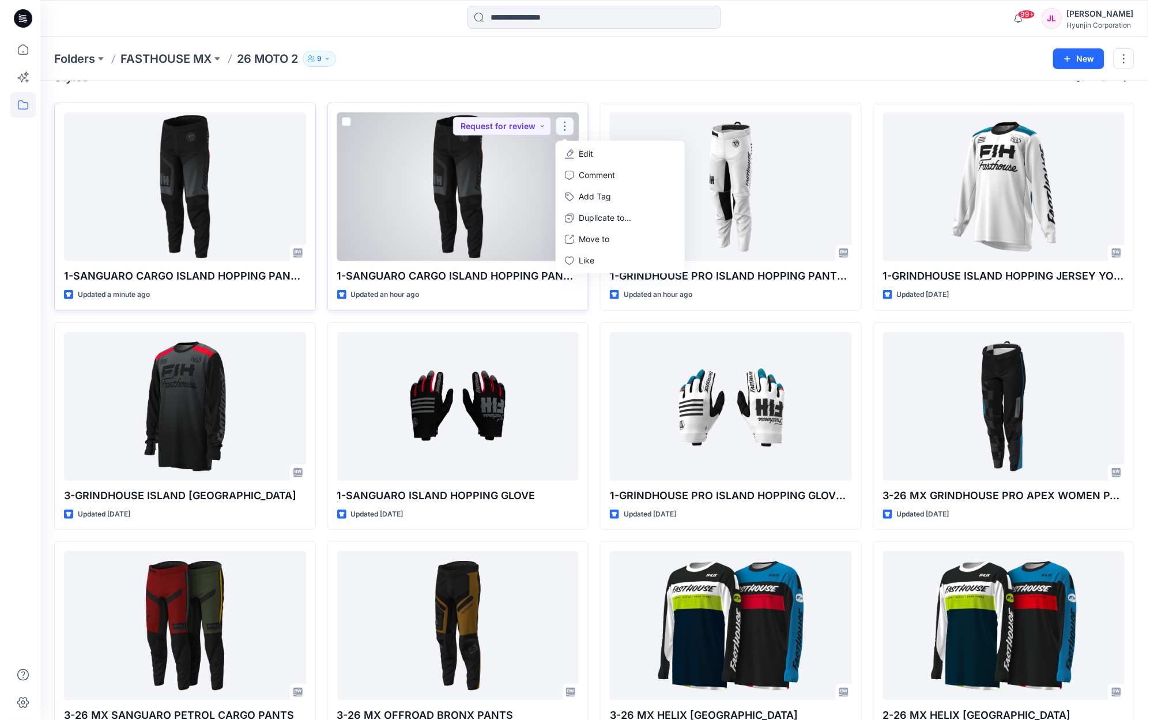
scroll to position [0, 0]
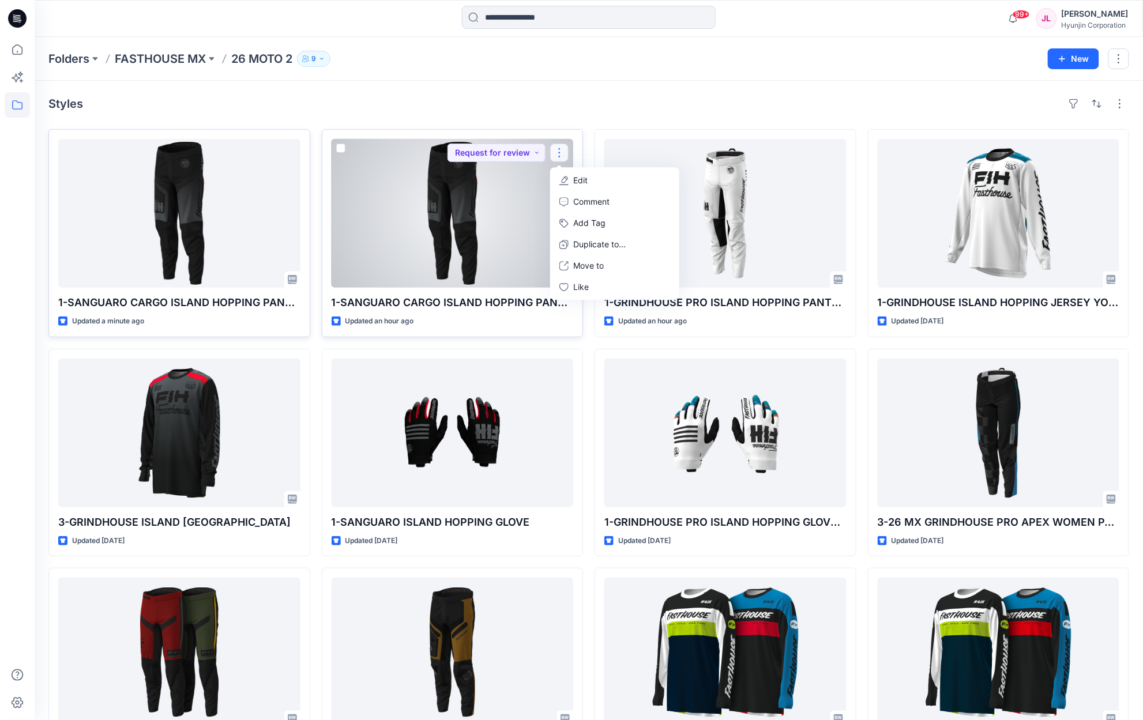
click at [559, 153] on button "button" at bounding box center [559, 153] width 18 height 18
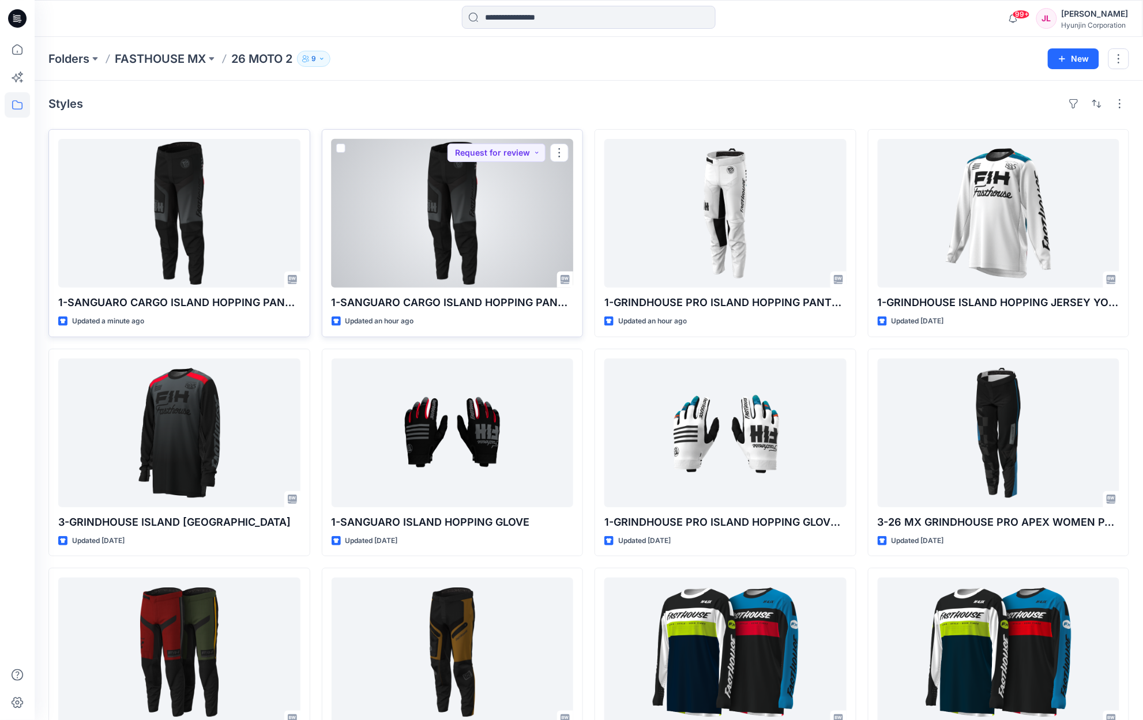
click at [501, 196] on div at bounding box center [452, 213] width 242 height 149
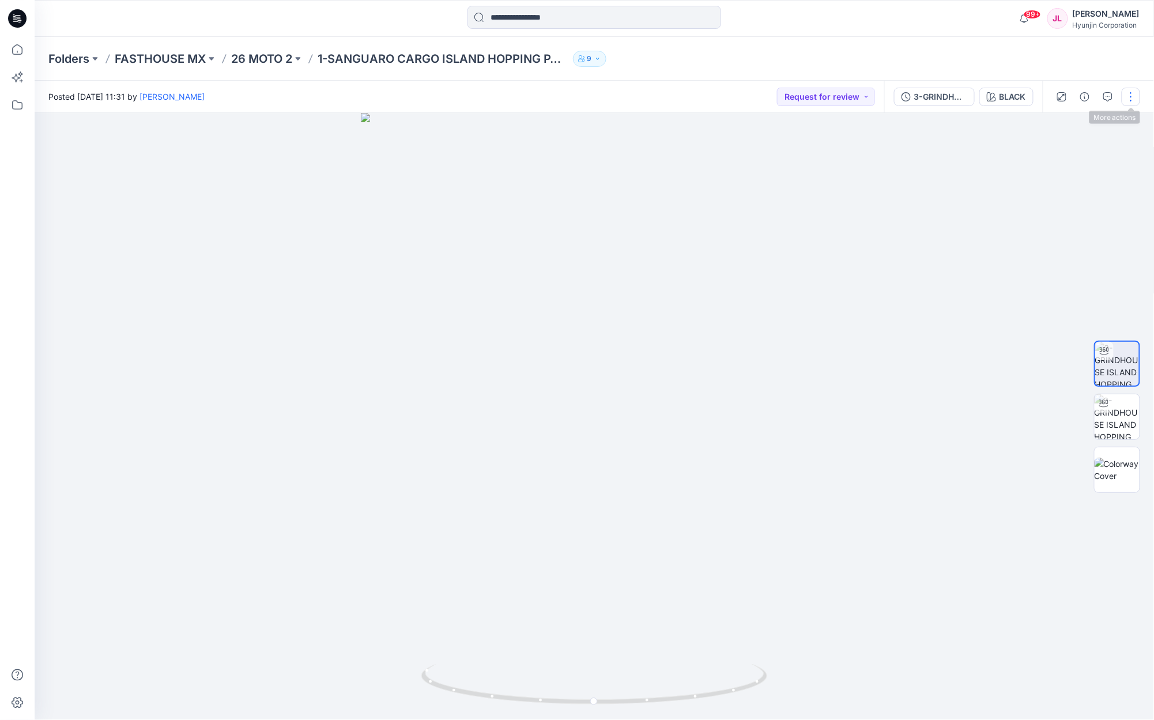
click at [1123, 97] on button "button" at bounding box center [1131, 97] width 18 height 18
click at [1060, 159] on p "Edit" at bounding box center [1057, 156] width 14 height 12
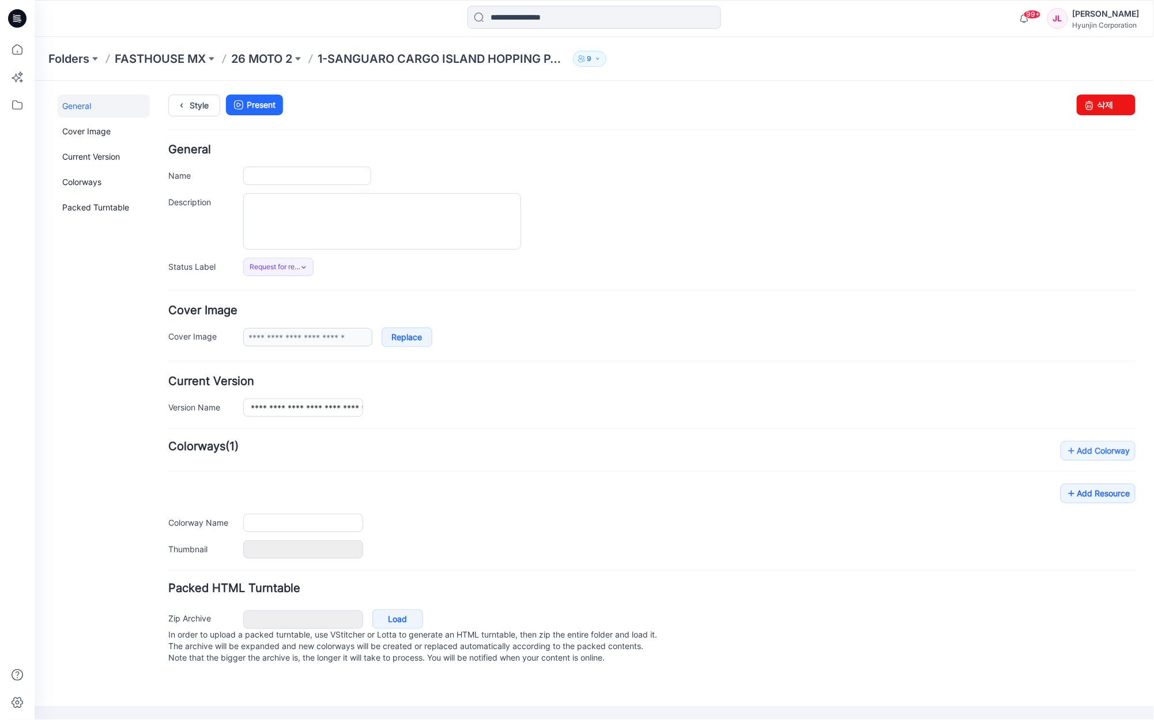
type input "**********"
type input "*****"
type input "**********"
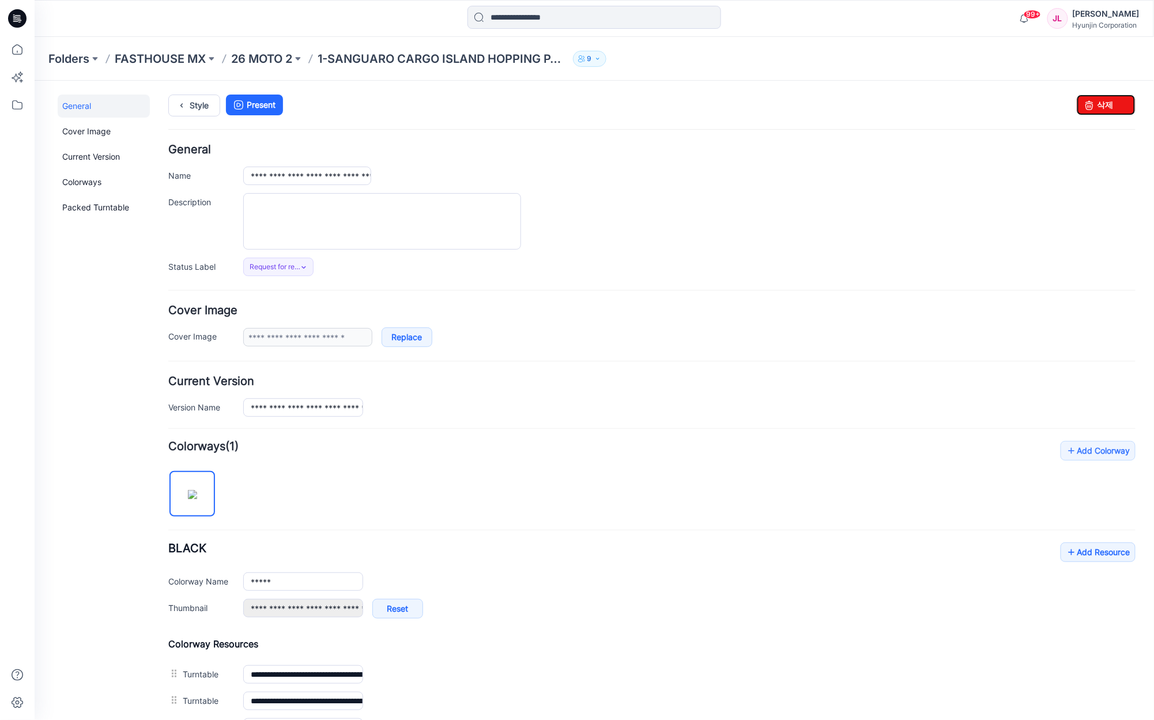
click at [1081, 104] on icon at bounding box center [1089, 104] width 16 height 21
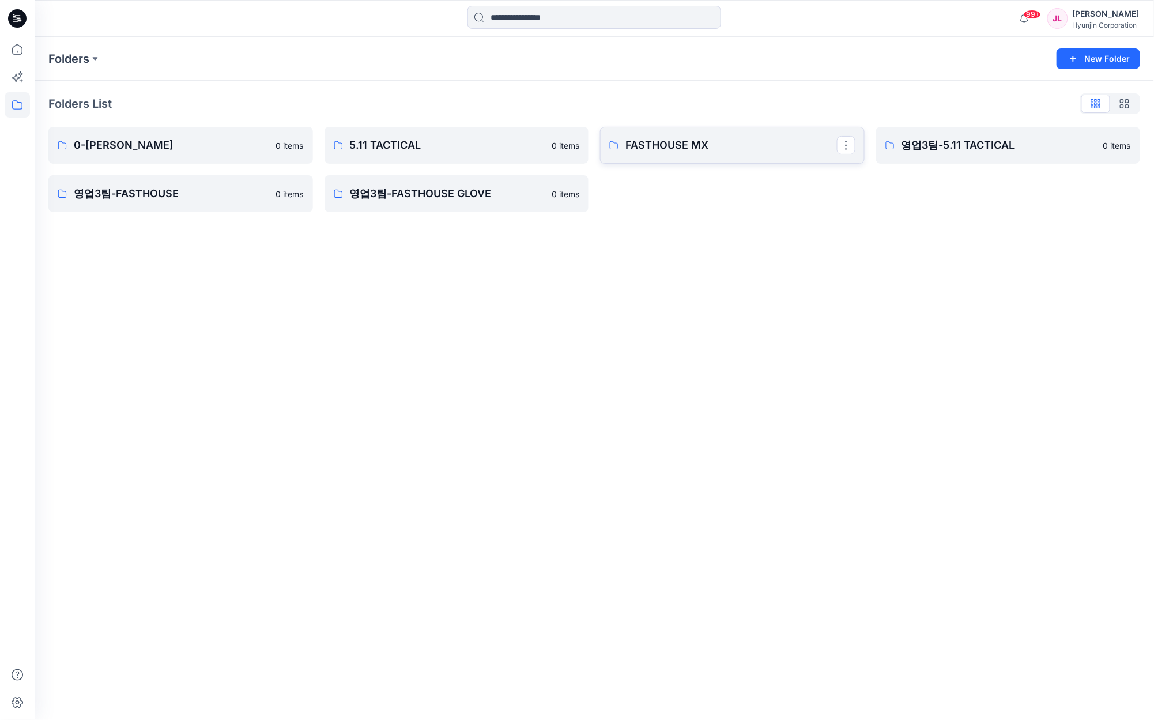
click at [673, 144] on p "FASTHOUSE MX" at bounding box center [732, 145] width 212 height 16
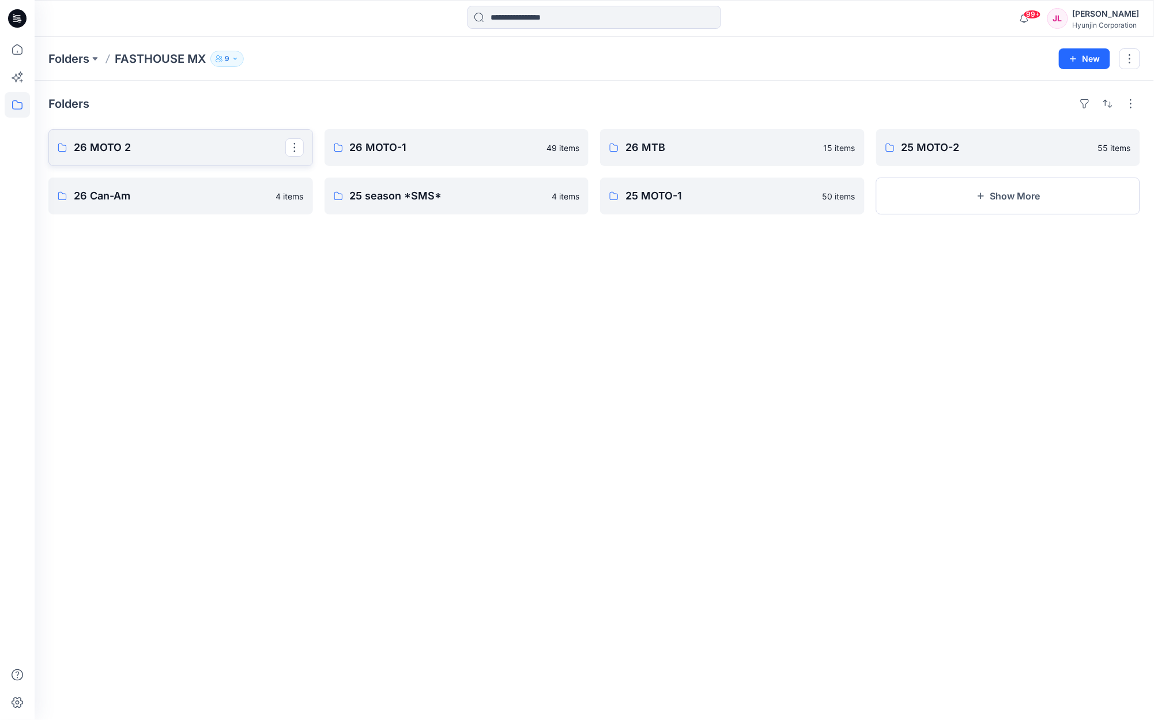
click at [127, 152] on p "26 MOTO 2" at bounding box center [180, 148] width 212 height 16
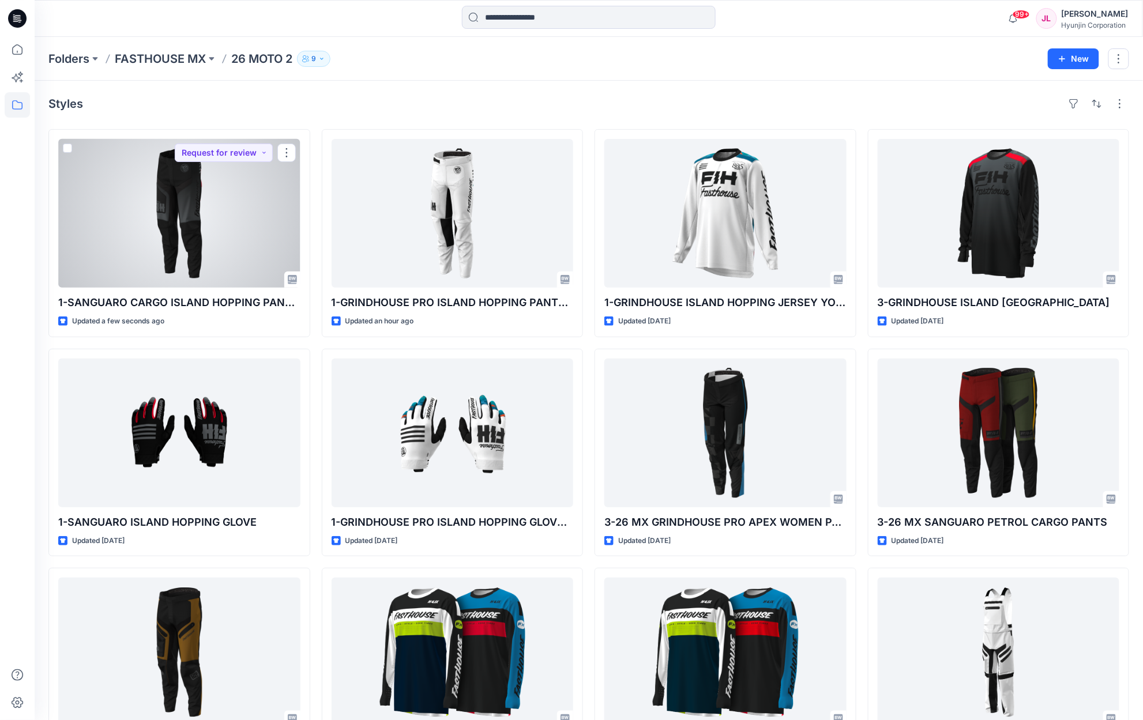
click at [198, 271] on div at bounding box center [179, 213] width 242 height 149
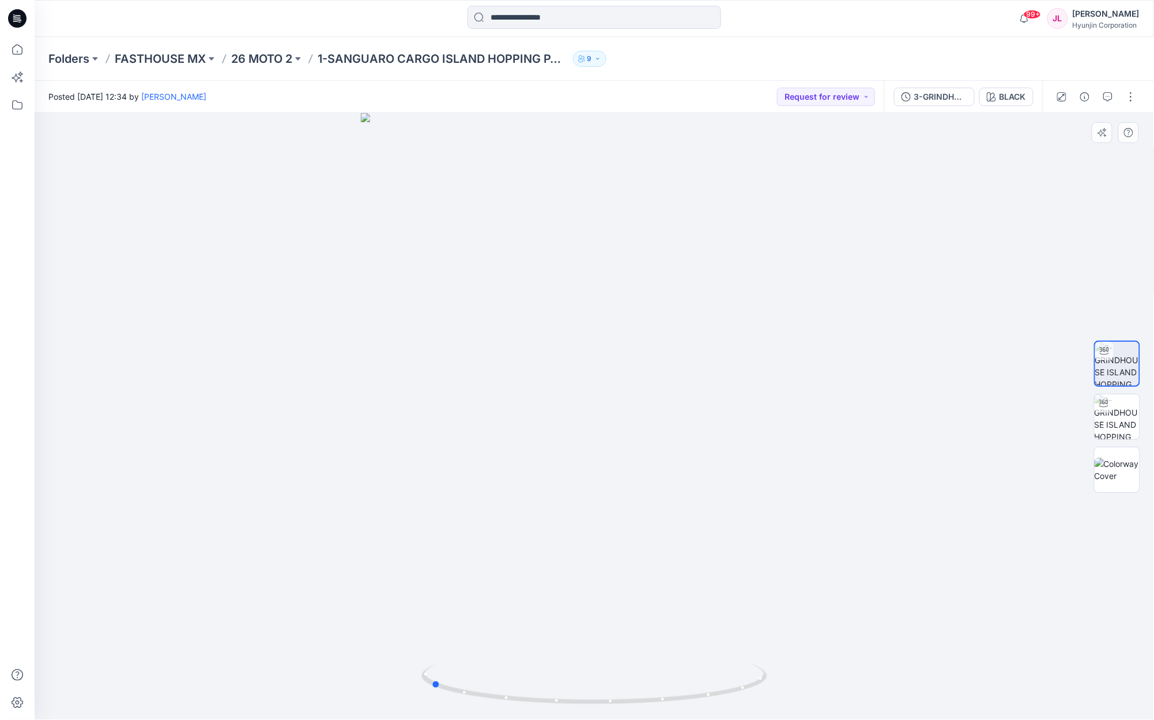
drag, startPoint x: 698, startPoint y: 408, endPoint x: 534, endPoint y: 434, distance: 165.7
click at [534, 434] on div at bounding box center [595, 416] width 1120 height 607
click at [912, 440] on div at bounding box center [595, 416] width 1120 height 607
click at [589, 178] on img at bounding box center [594, 288] width 865 height 866
drag, startPoint x: 588, startPoint y: 197, endPoint x: 584, endPoint y: 382, distance: 184.5
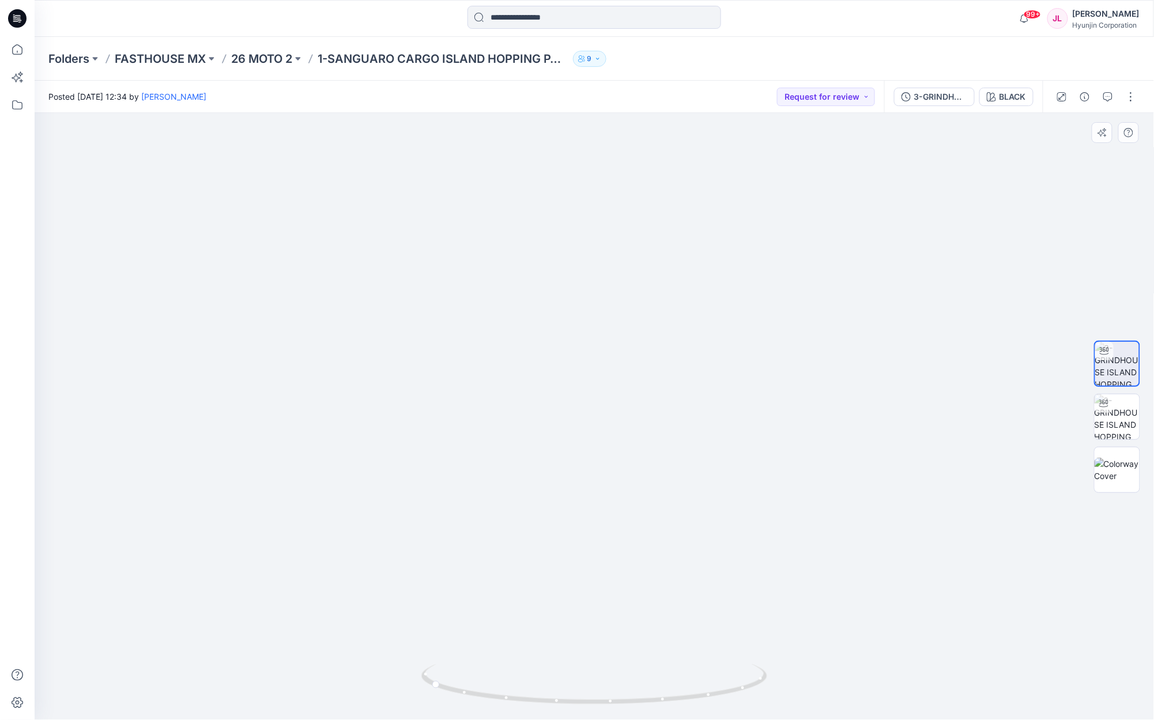
click at [586, 210] on img at bounding box center [594, 288] width 865 height 866
drag, startPoint x: 584, startPoint y: 382, endPoint x: 583, endPoint y: 415, distance: 33.4
click at [583, 406] on img at bounding box center [594, 288] width 865 height 866
click at [579, 484] on img at bounding box center [594, 392] width 865 height 658
click at [240, 59] on p "26 MOTO 2" at bounding box center [261, 59] width 61 height 16
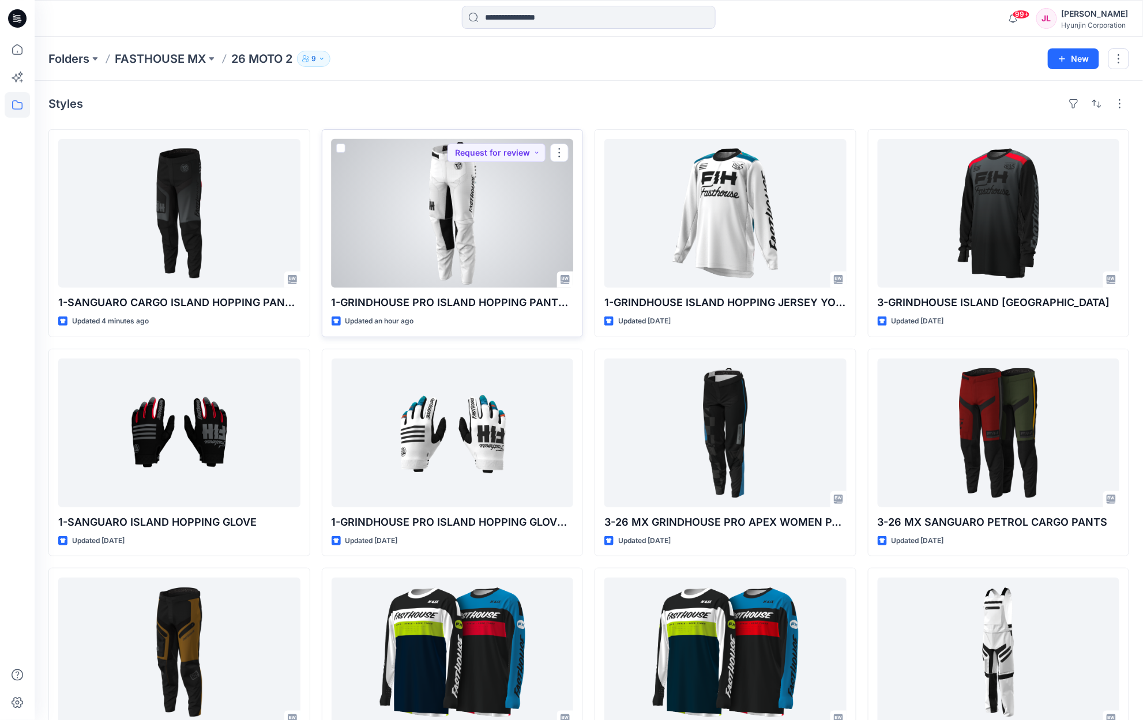
click at [480, 224] on div at bounding box center [452, 213] width 242 height 149
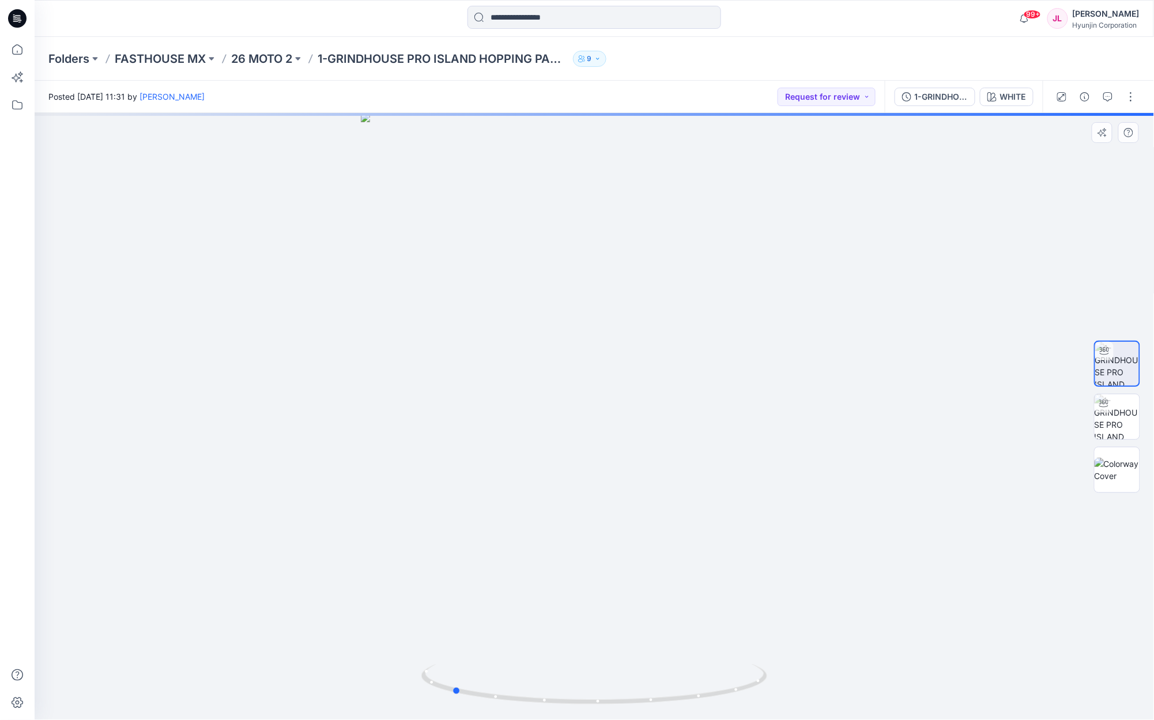
drag, startPoint x: 782, startPoint y: 554, endPoint x: 640, endPoint y: 582, distance: 145.2
click at [640, 582] on div at bounding box center [595, 416] width 1120 height 607
drag, startPoint x: 607, startPoint y: 163, endPoint x: 620, endPoint y: 392, distance: 229.8
click at [620, 392] on img at bounding box center [595, 400] width 824 height 639
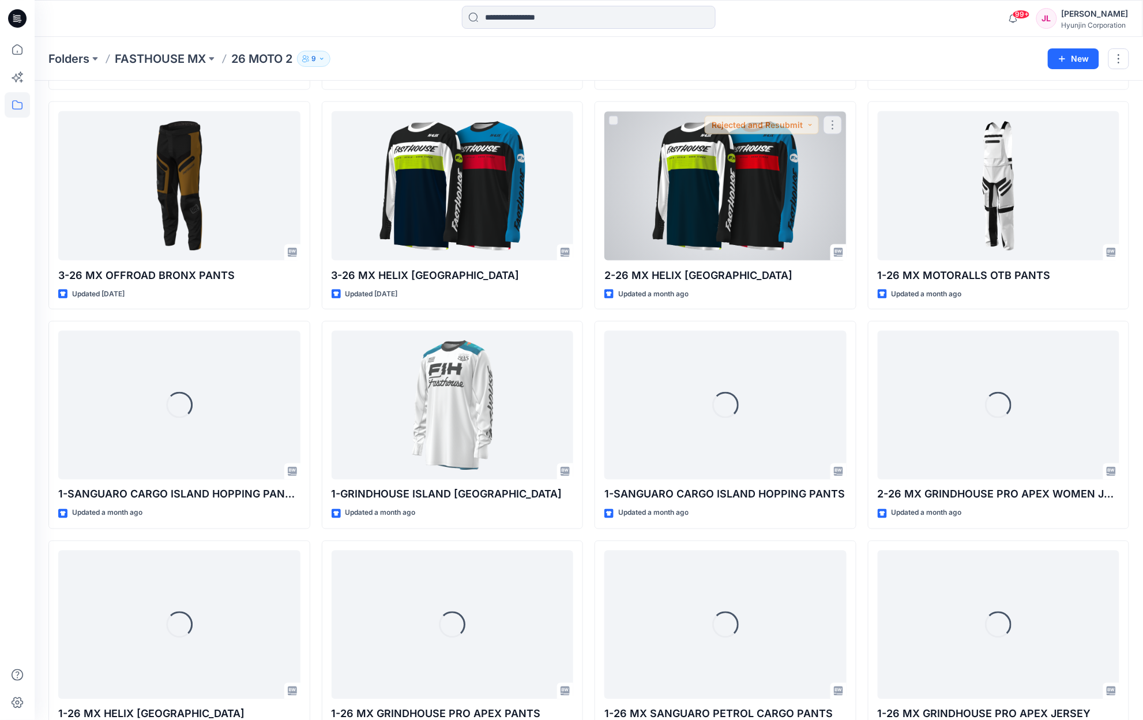
scroll to position [496, 0]
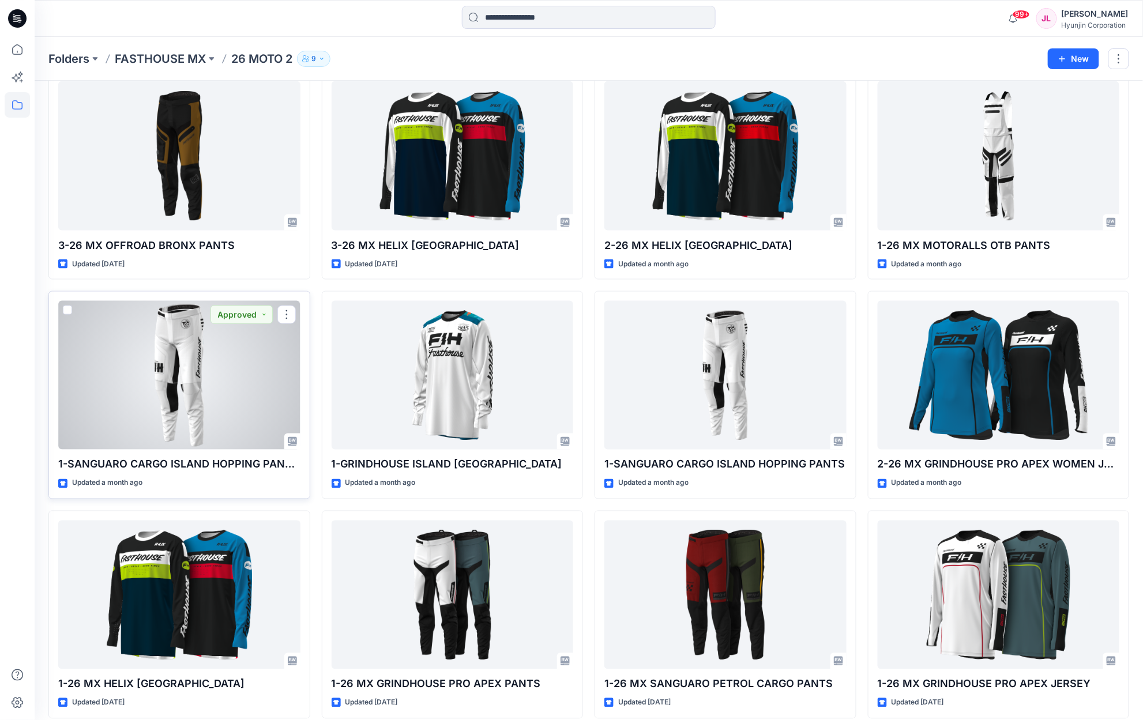
click at [189, 374] on div at bounding box center [179, 375] width 242 height 149
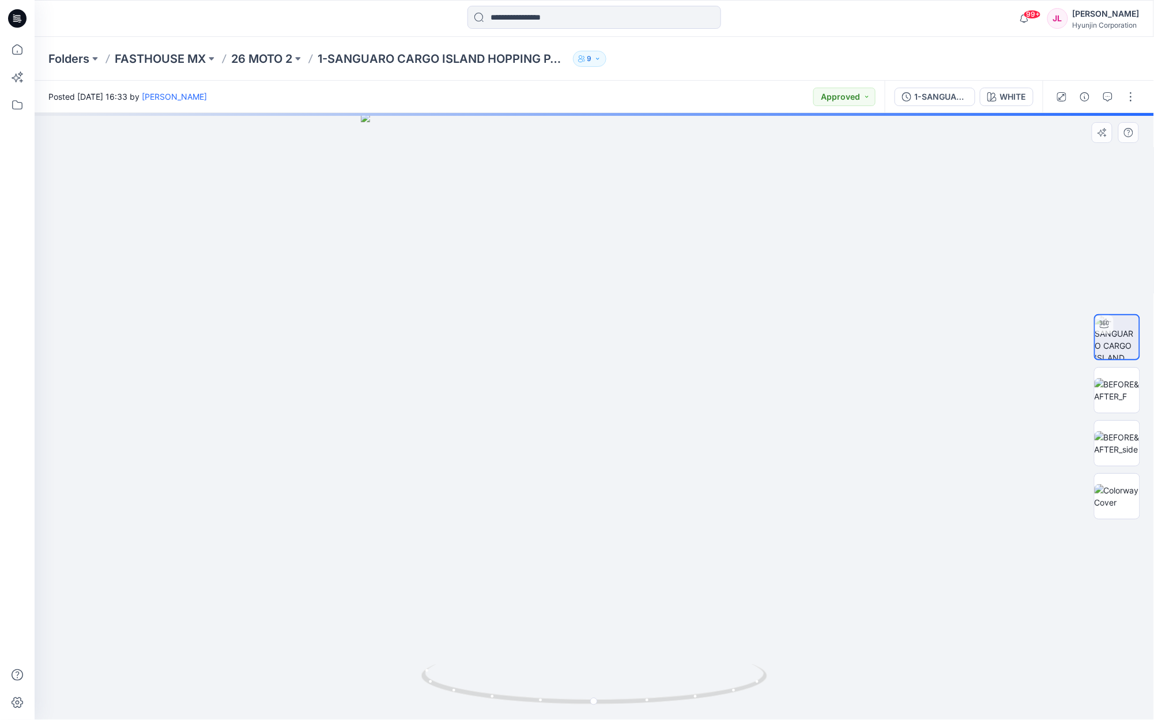
click at [744, 662] on div at bounding box center [595, 416] width 1120 height 607
click at [732, 665] on icon at bounding box center [595, 685] width 349 height 43
click at [685, 667] on icon at bounding box center [595, 685] width 349 height 43
drag, startPoint x: 641, startPoint y: 670, endPoint x: 550, endPoint y: 678, distance: 91.4
click at [550, 678] on icon at bounding box center [595, 685] width 349 height 43
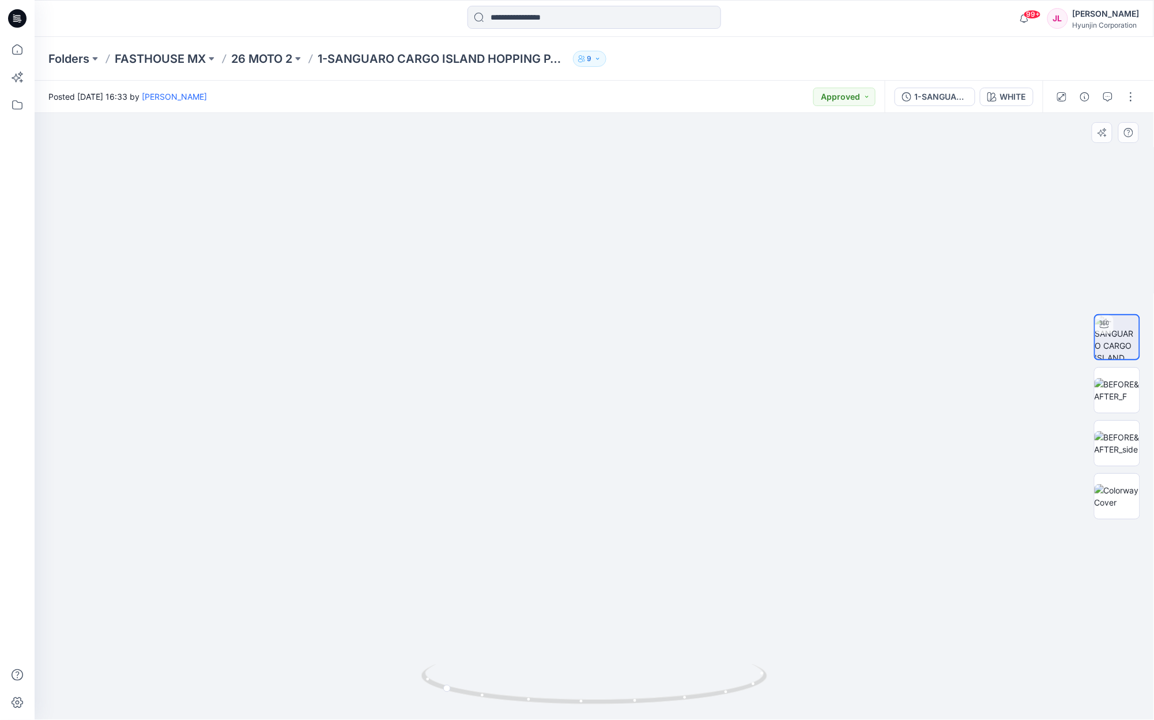
drag, startPoint x: 603, startPoint y: 165, endPoint x: 619, endPoint y: 465, distance: 300.2
click at [619, 465] on img at bounding box center [594, 347] width 857 height 745
drag, startPoint x: 602, startPoint y: 227, endPoint x: 598, endPoint y: 268, distance: 41.7
click at [598, 268] on img at bounding box center [594, 416] width 865 height 607
click at [596, 376] on img at bounding box center [594, 416] width 865 height 607
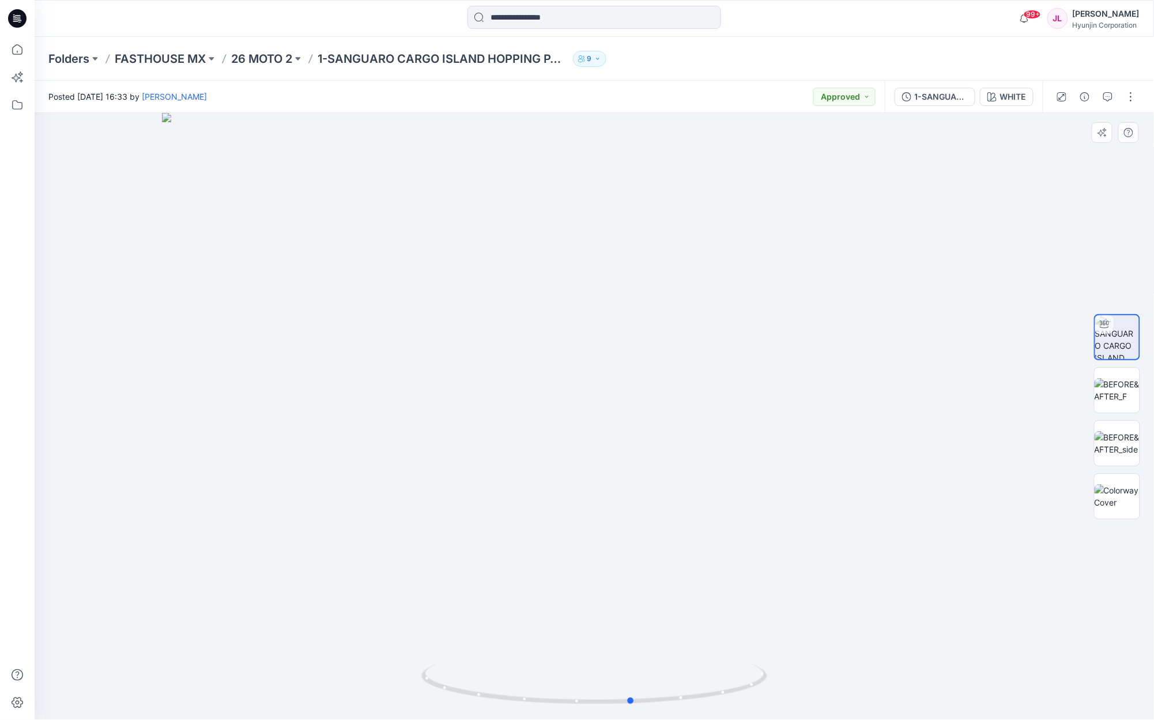
drag, startPoint x: 714, startPoint y: 696, endPoint x: 905, endPoint y: 620, distance: 205.4
click at [907, 681] on div at bounding box center [595, 416] width 1120 height 607
drag, startPoint x: 852, startPoint y: 436, endPoint x: 852, endPoint y: 415, distance: 20.8
click at [852, 432] on img at bounding box center [594, 416] width 865 height 607
